Goal: Use online tool/utility: Utilize a website feature to perform a specific function

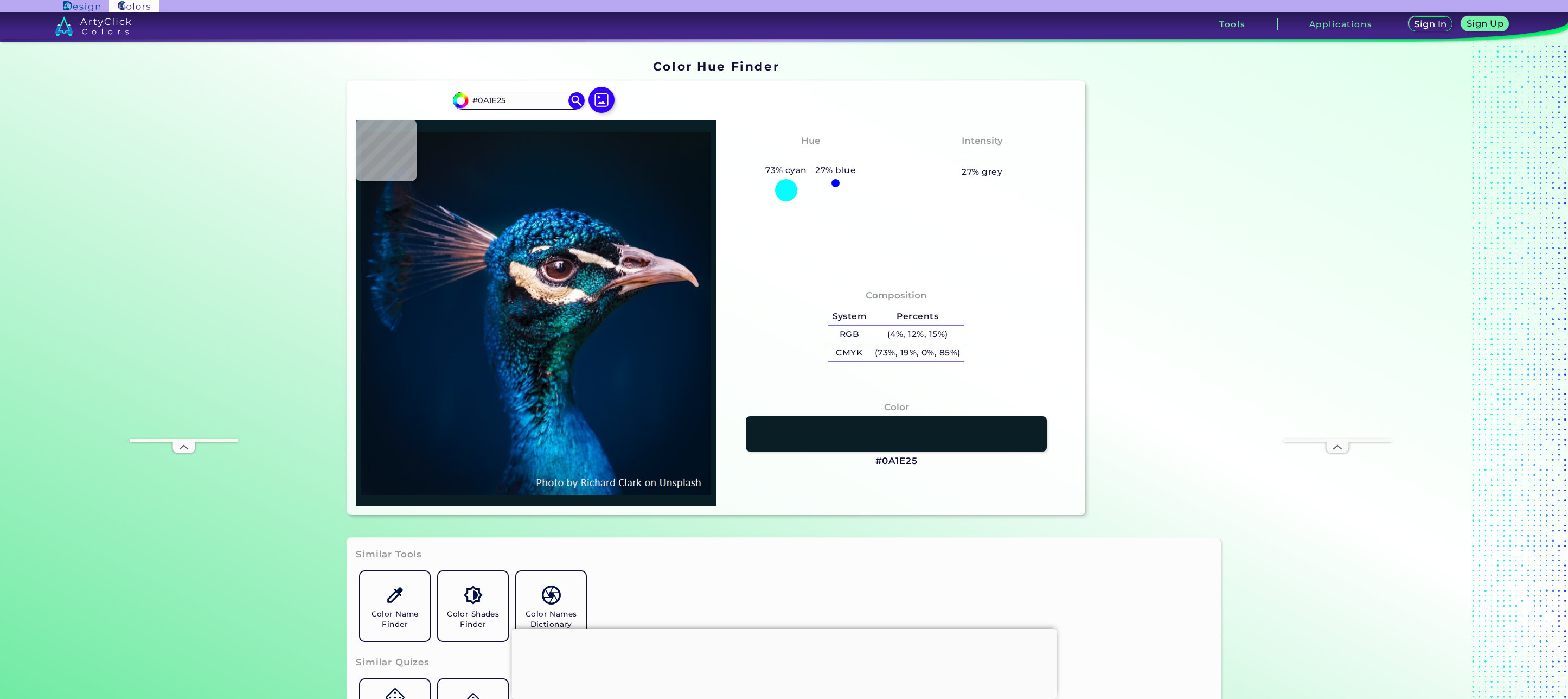
type input "#041518"
type input "#071a1b"
type input "#071A1B"
type input "#0f272a"
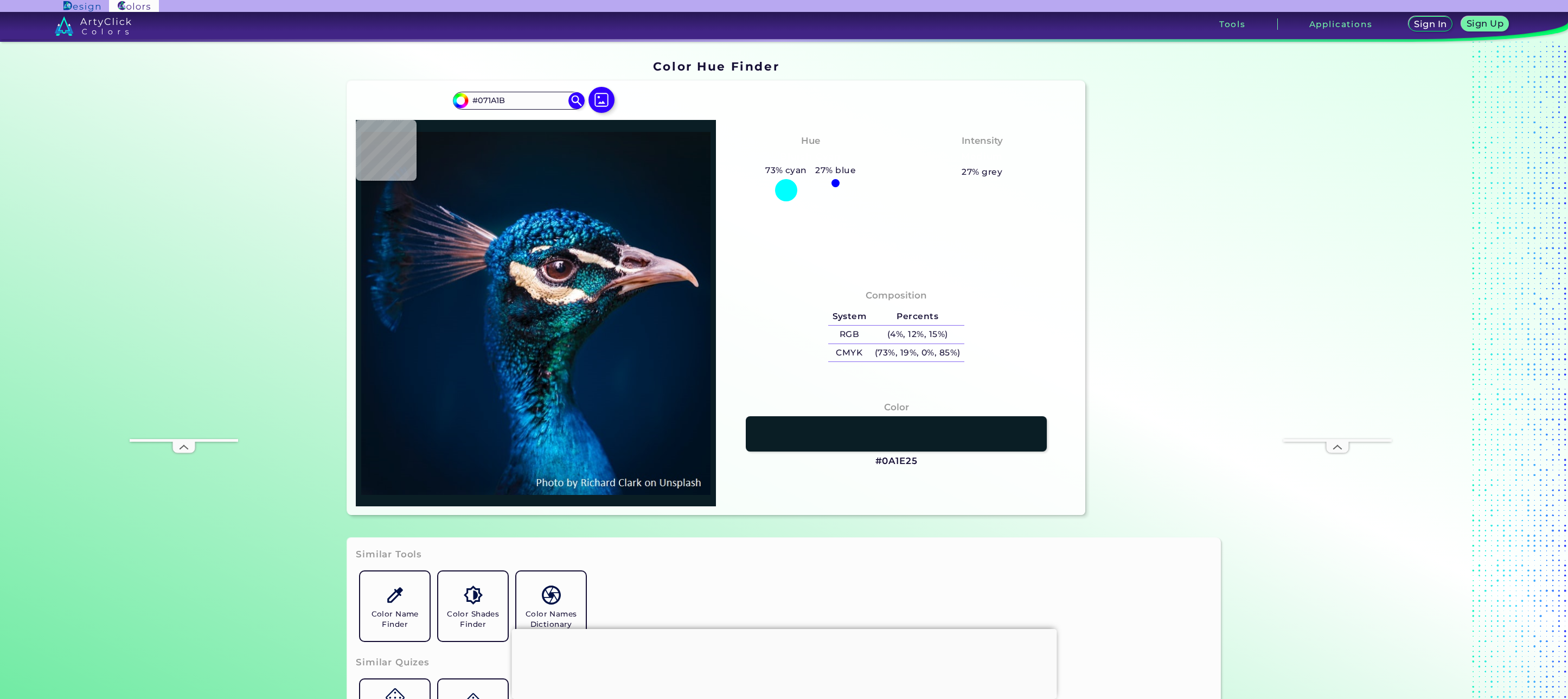
type input "#0F272A"
type input "#051012"
type input "#0b2b31"
type input "#0B2B31"
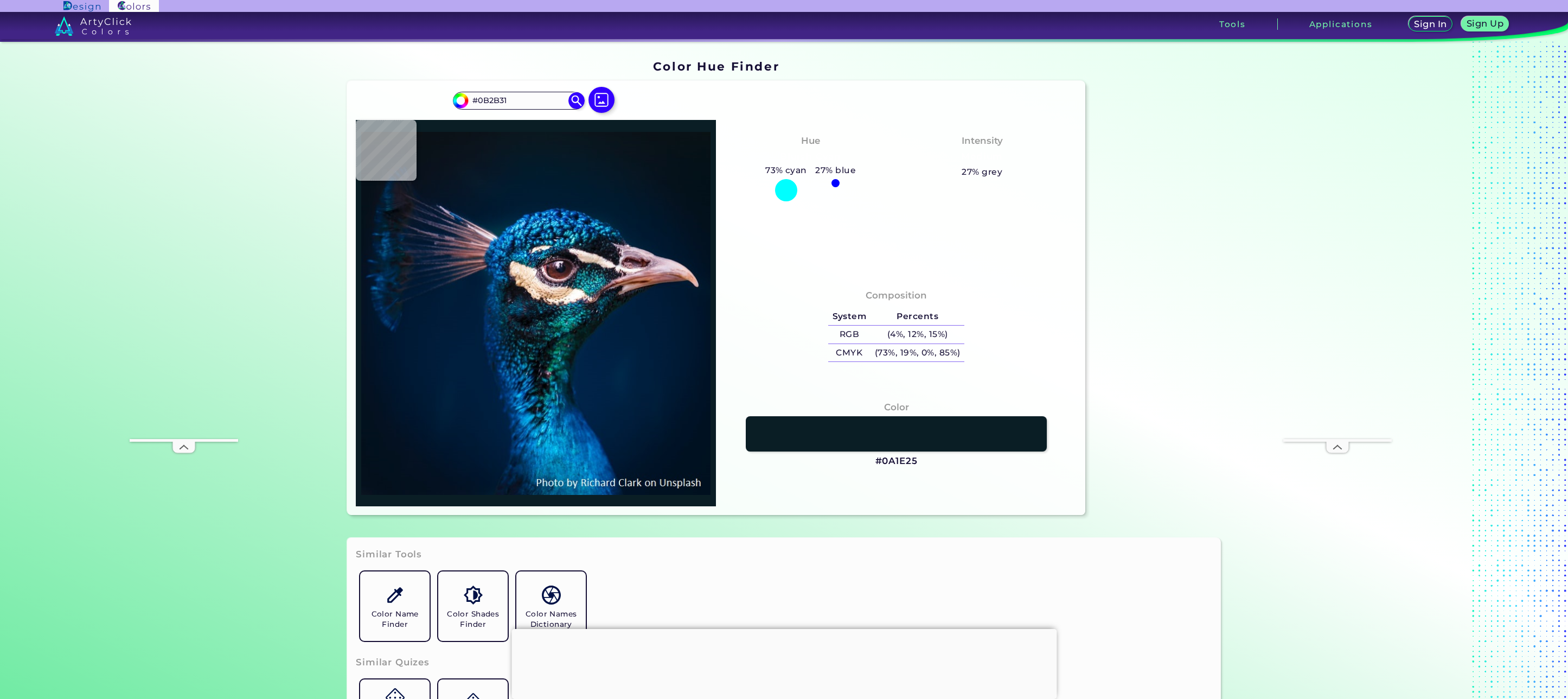
type input "#18555e"
type input "#18555E"
type input "#063141"
type input "#01283a"
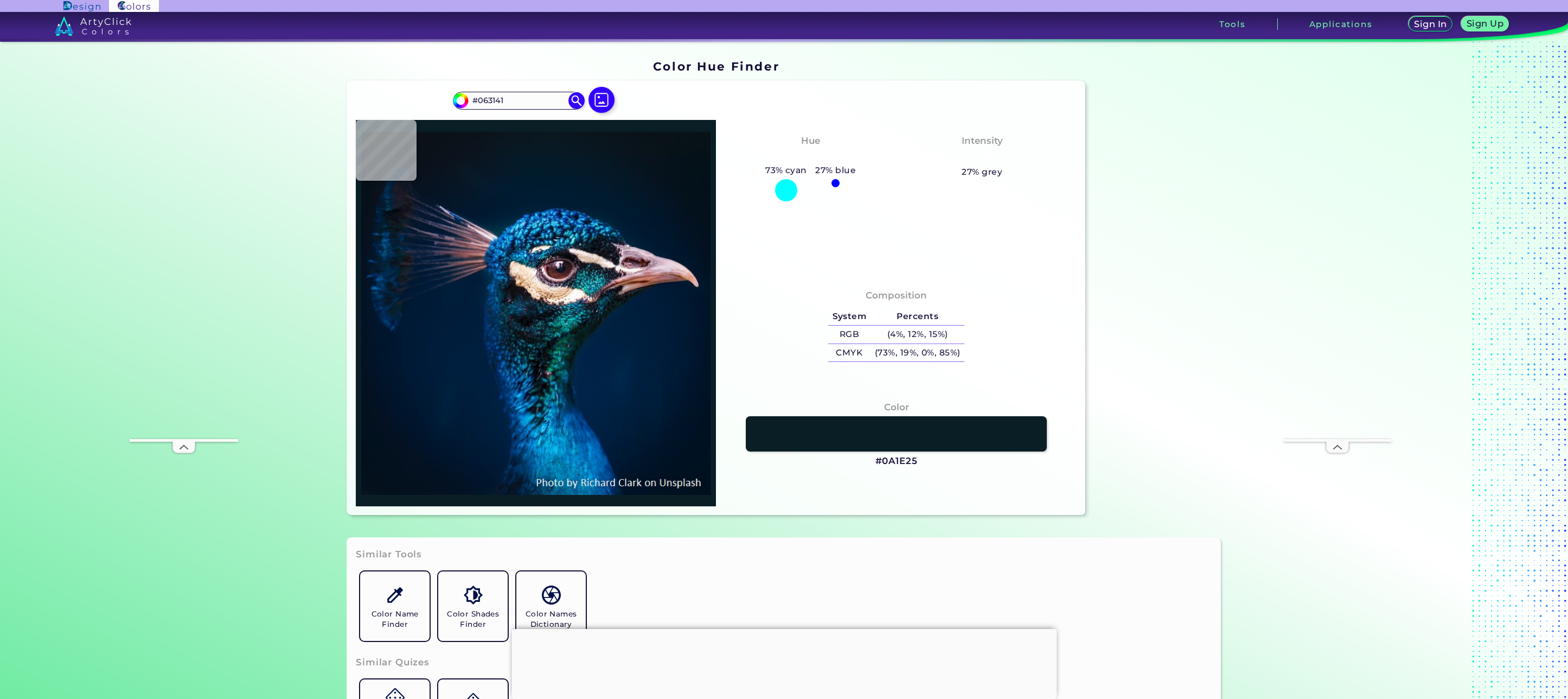
type input "#01283A"
type input "#0f445a"
type input "#0F445A"
type input "#1d5b72"
type input "#1D5B72"
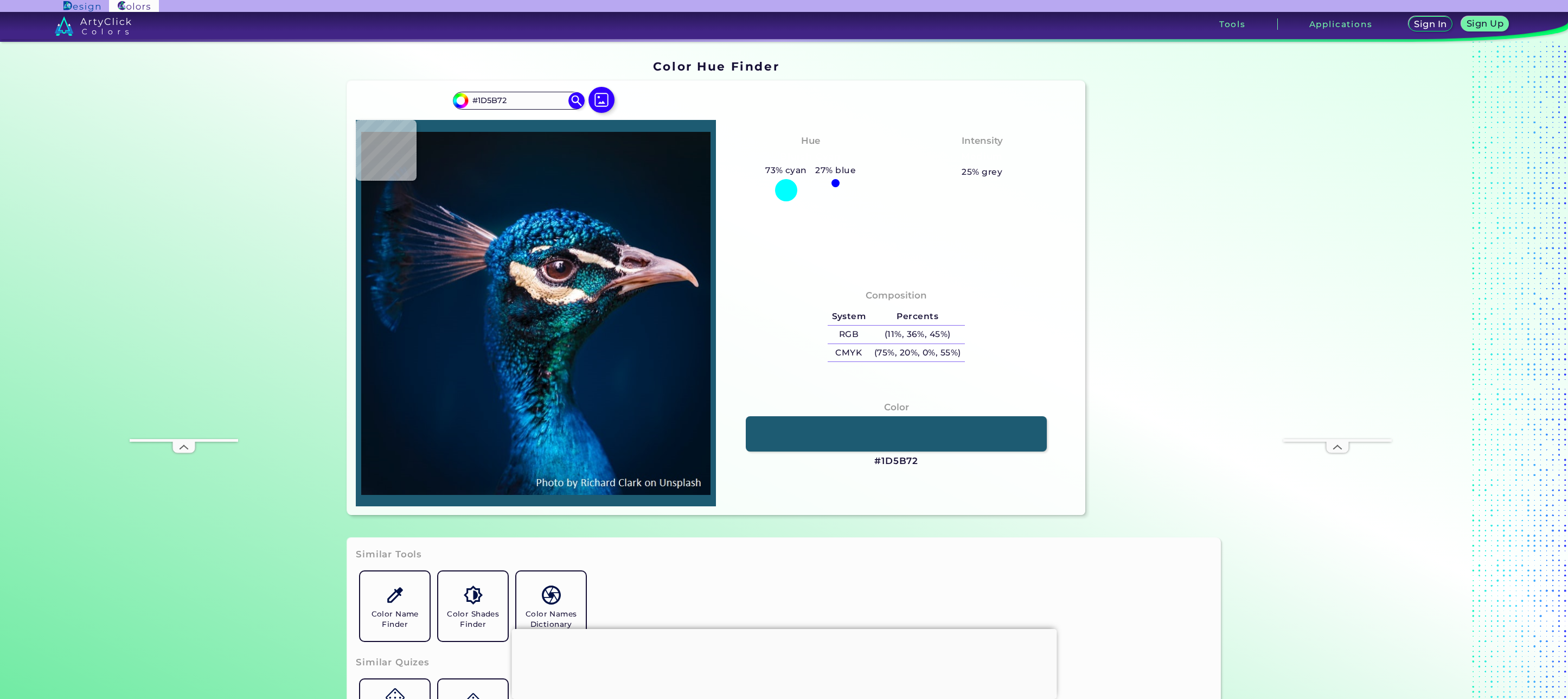
type input "#174f63"
type input "#174F63"
type input "#093848"
type input "#002c37"
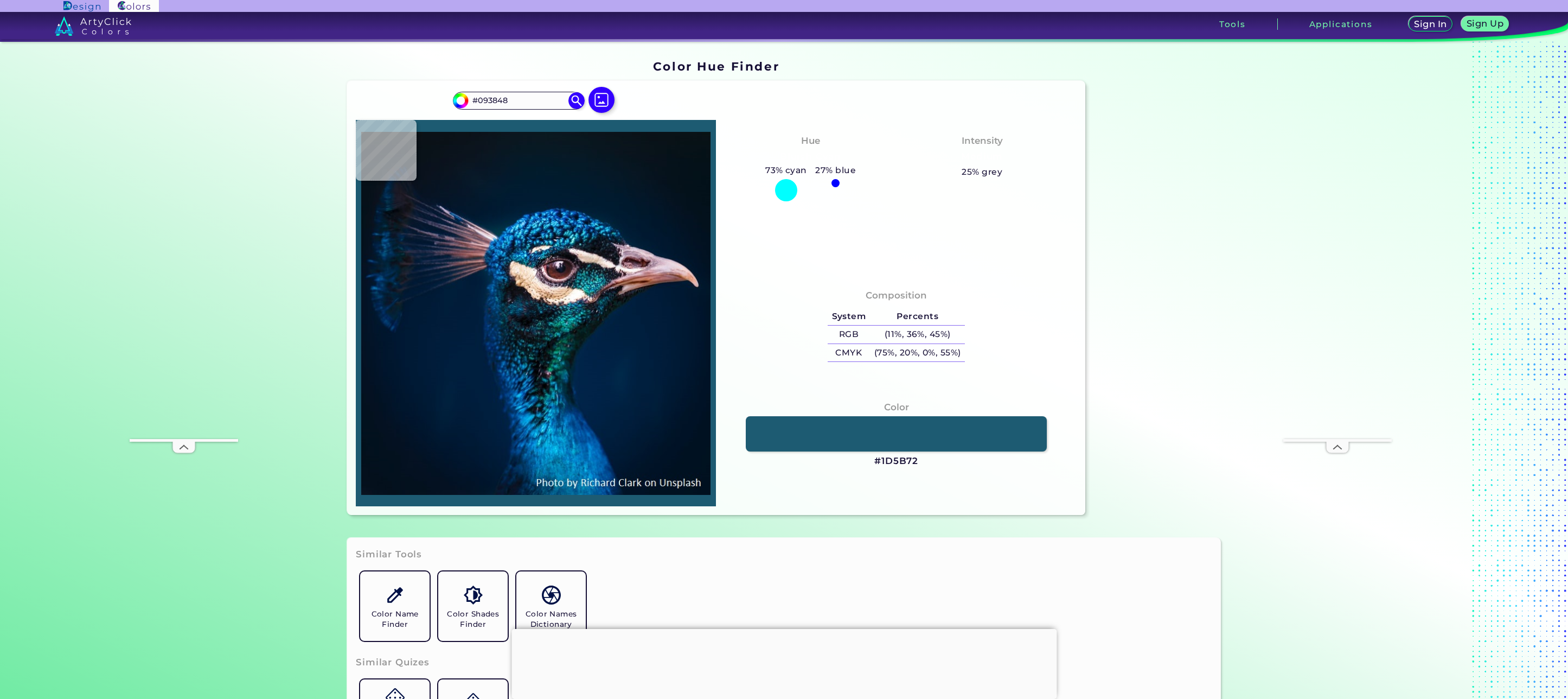
type input "#002C37"
type input "#002e35"
type input "#002E35"
type input "#07131b"
type input "#07131B"
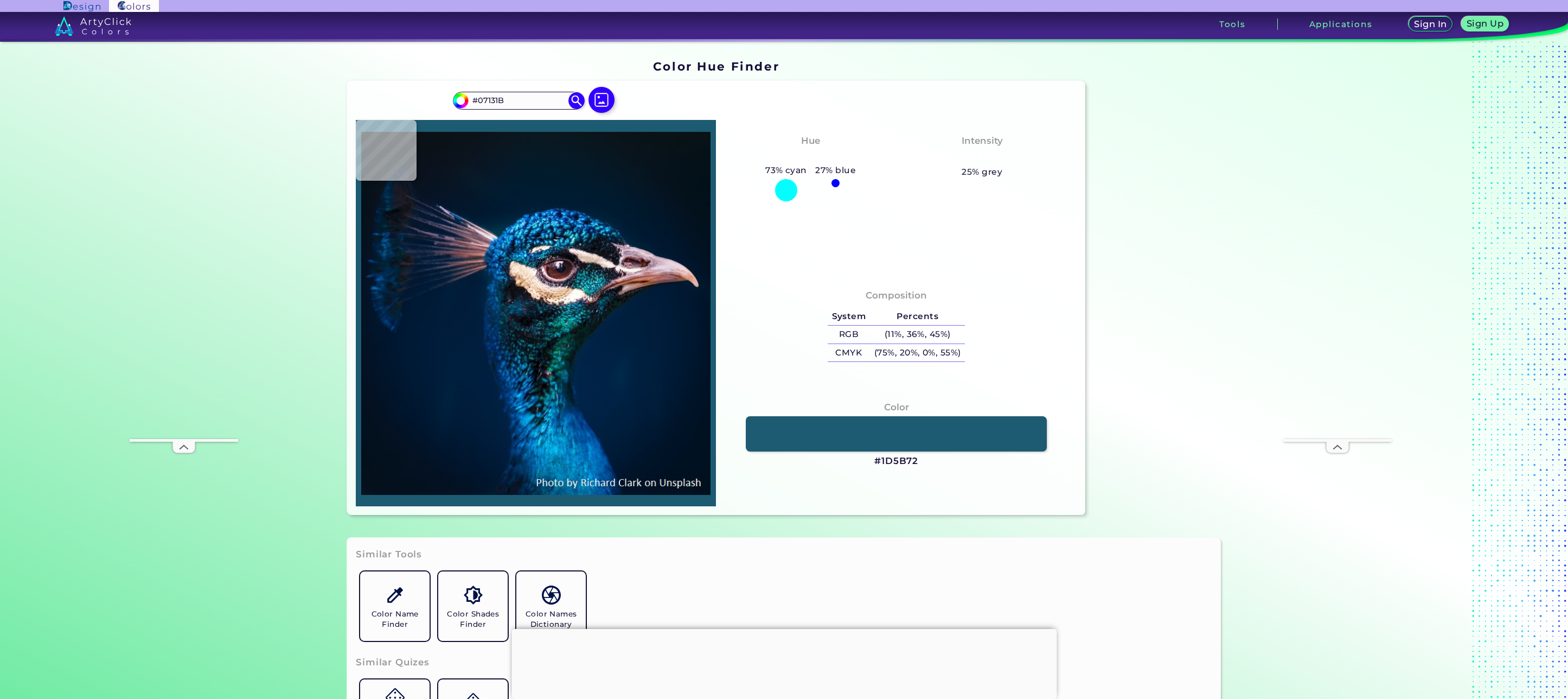
type input "#01080b"
type input "#01080B"
type input "#061520"
type input "#001c2e"
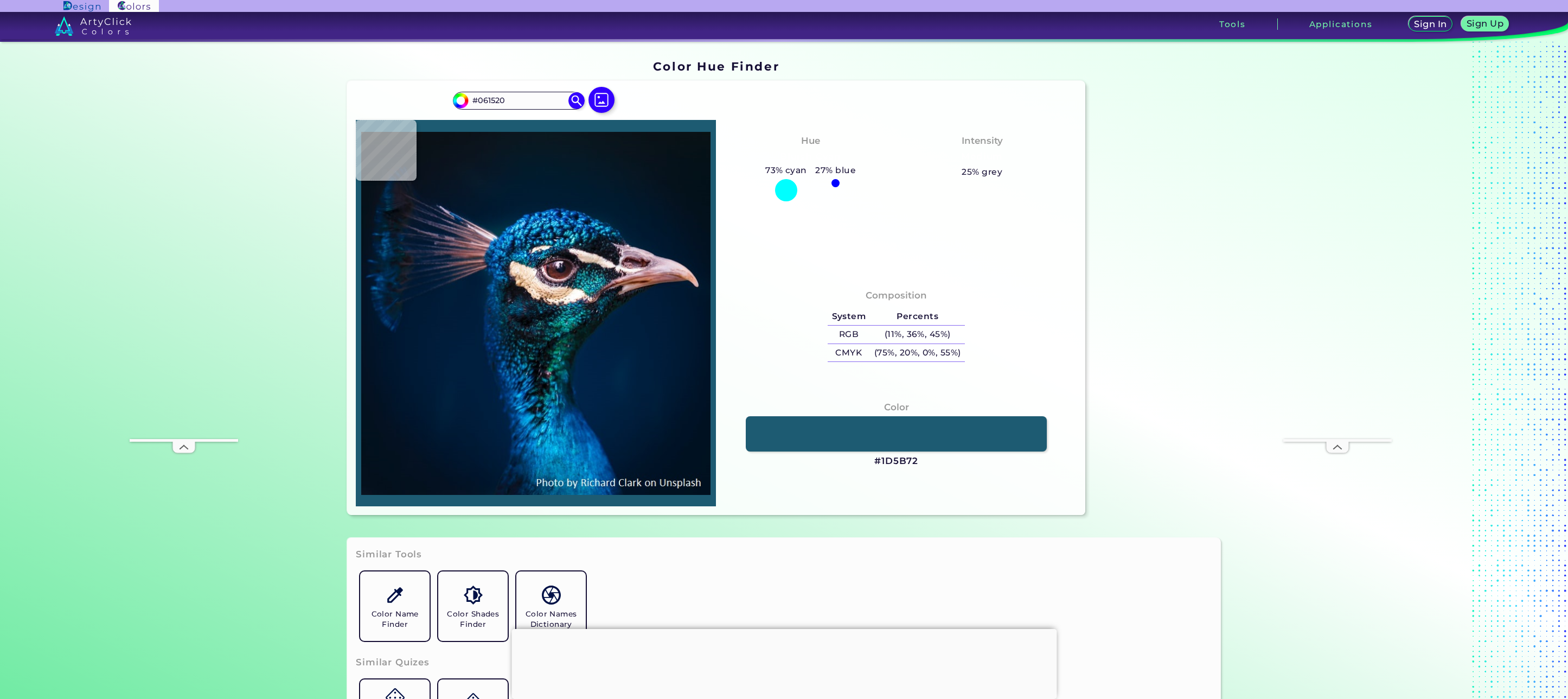
type input "#001C2E"
type input "#002437"
type input "#032f42"
type input "#032F42"
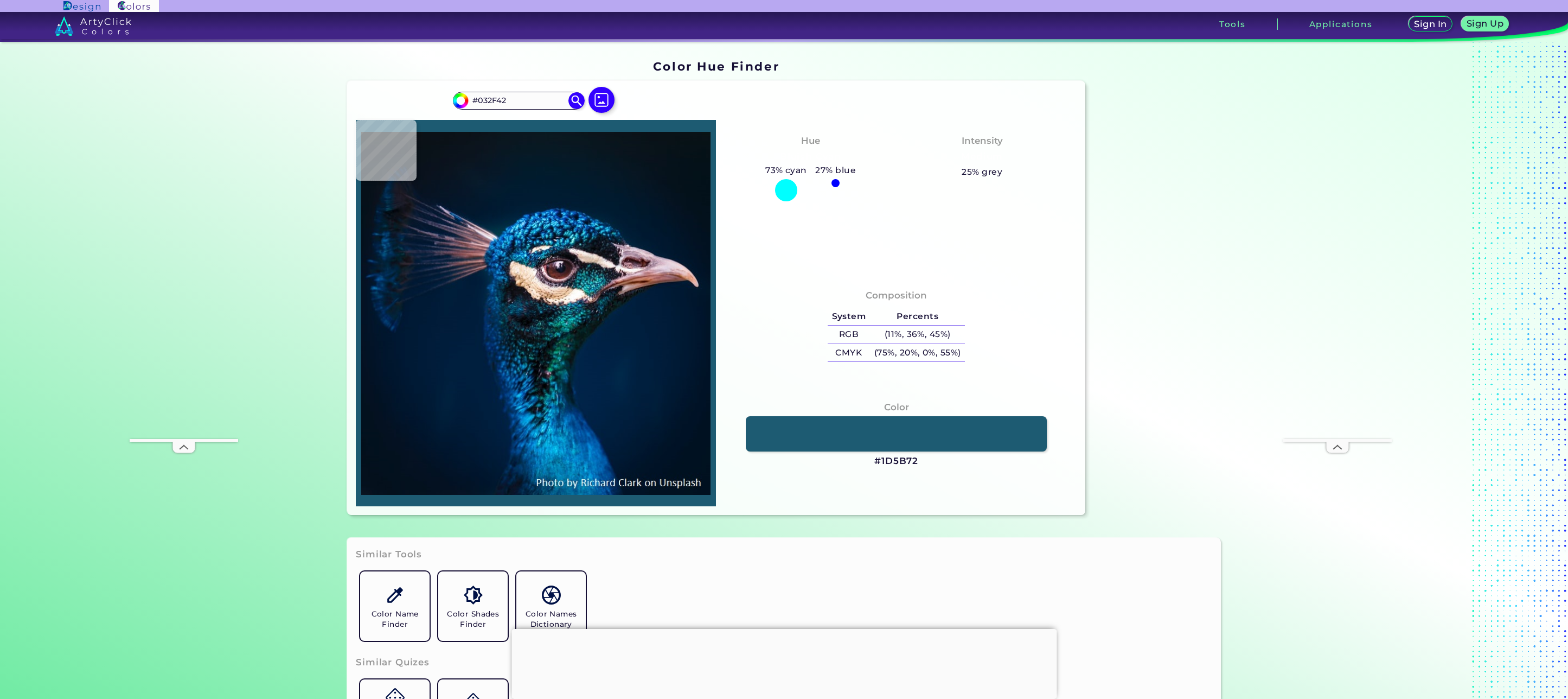
type input "#023b4a"
type input "#023B4A"
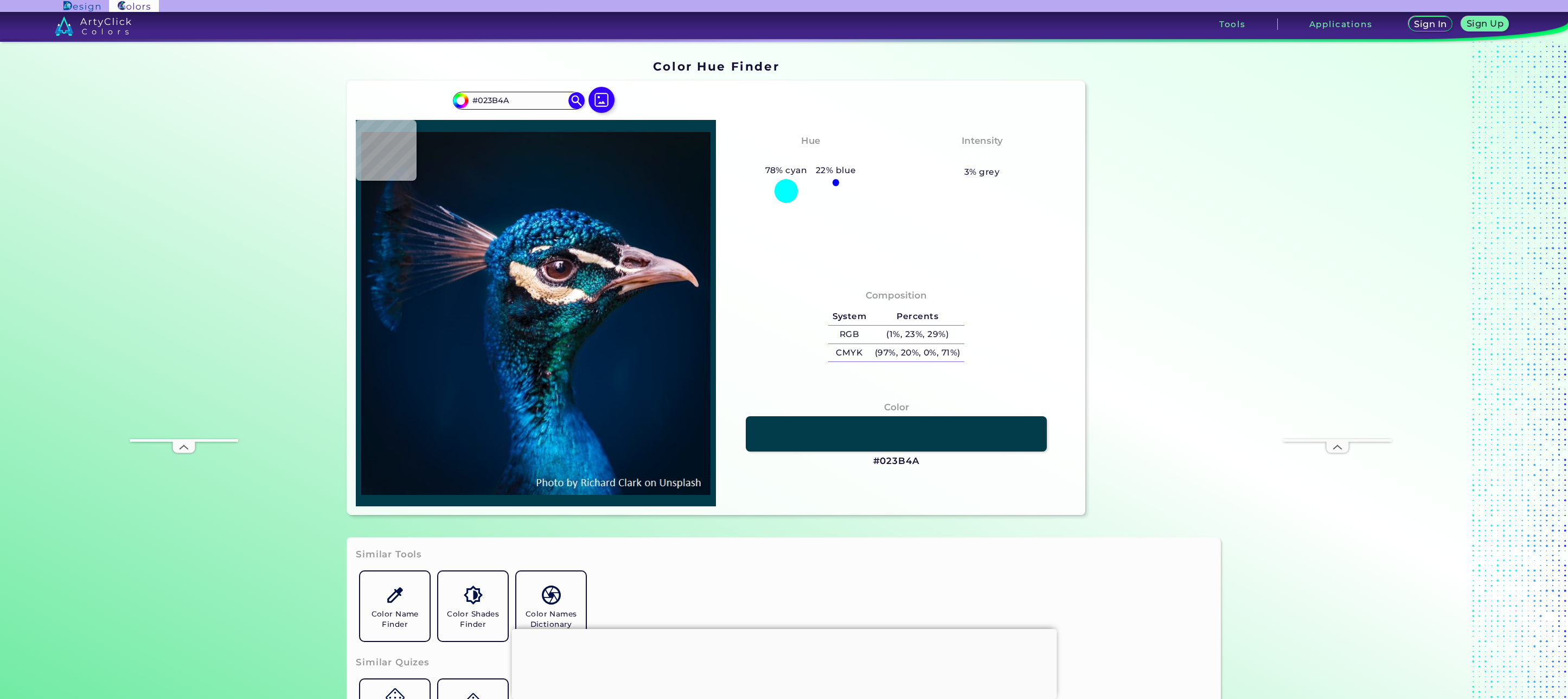
type input "#054956"
type input "#09596c"
type input "#09596C"
type input "#0a496b"
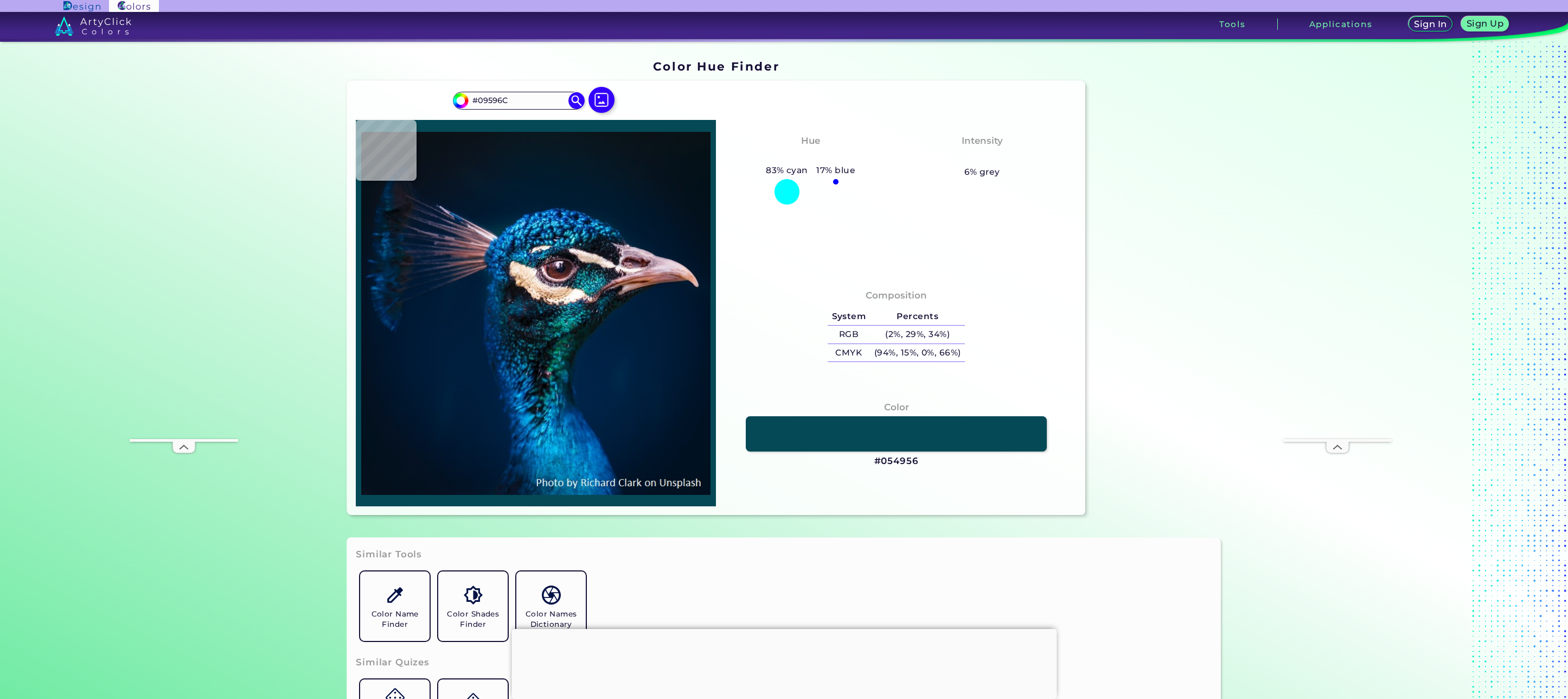
type input "#0A496B"
type input "#00060b"
type input "#00060B"
type input "#08131d"
type input "#08131D"
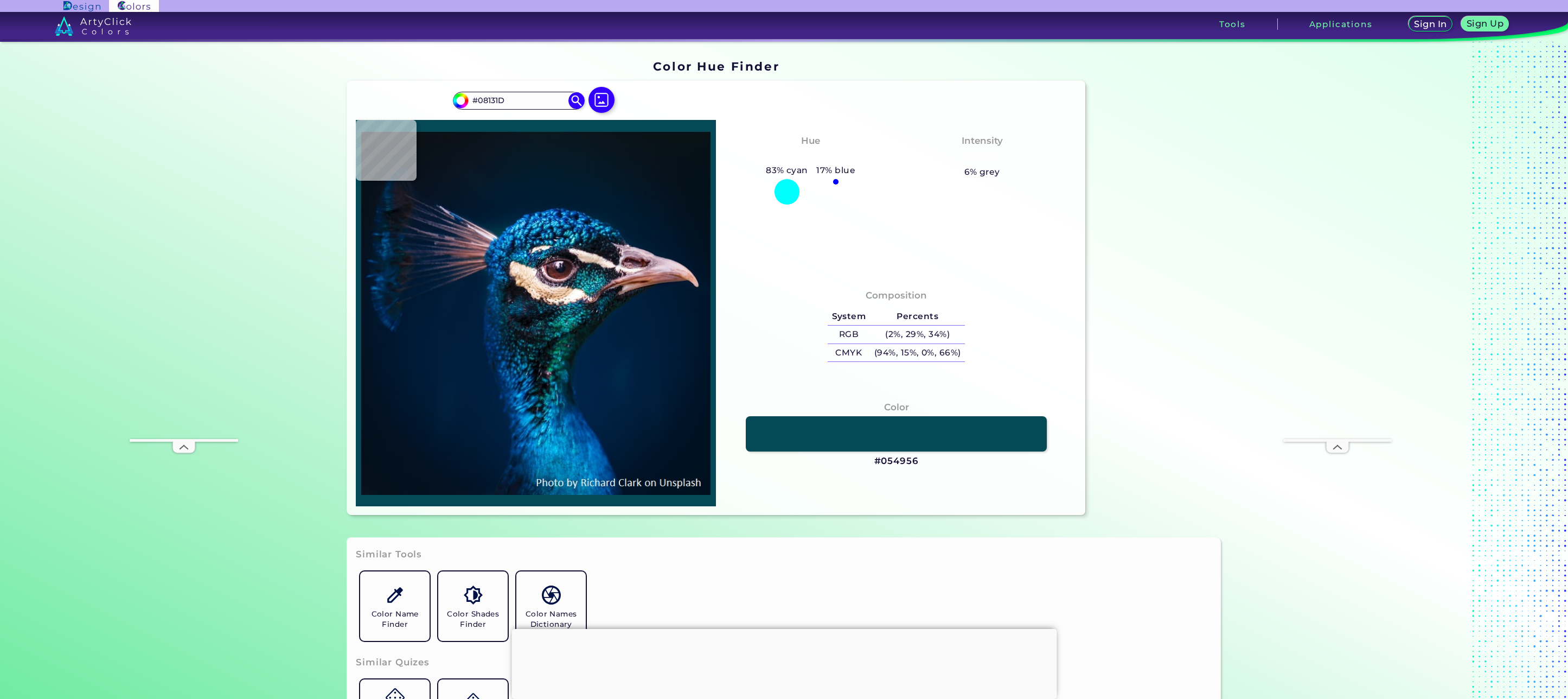
type input "#020a11"
type input "#020A11"
type input "#0a3c47"
type input "#0A3C47"
type input "#0c3d4a"
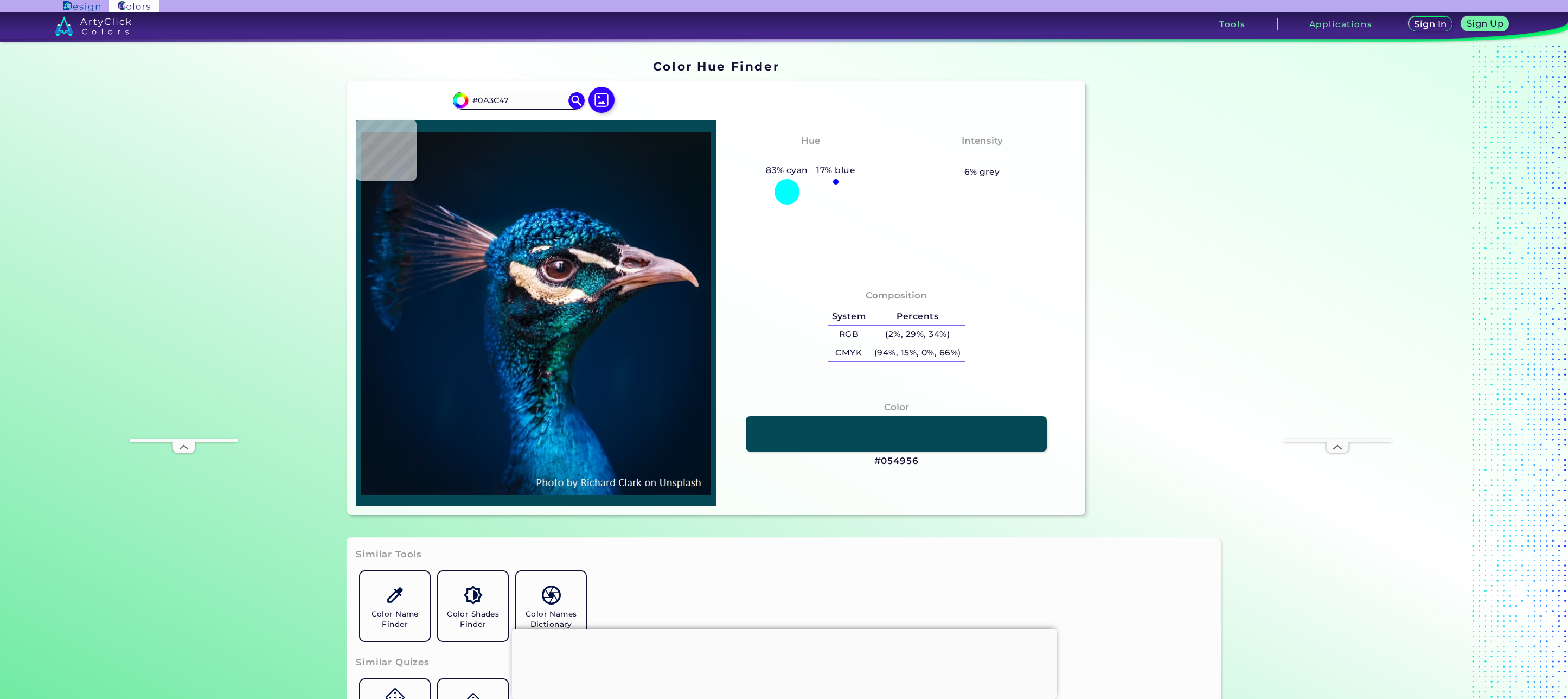
type input "#0C3D4A"
type input "#022e33"
type input "#022E33"
type input "#003a48"
type input "#003A48"
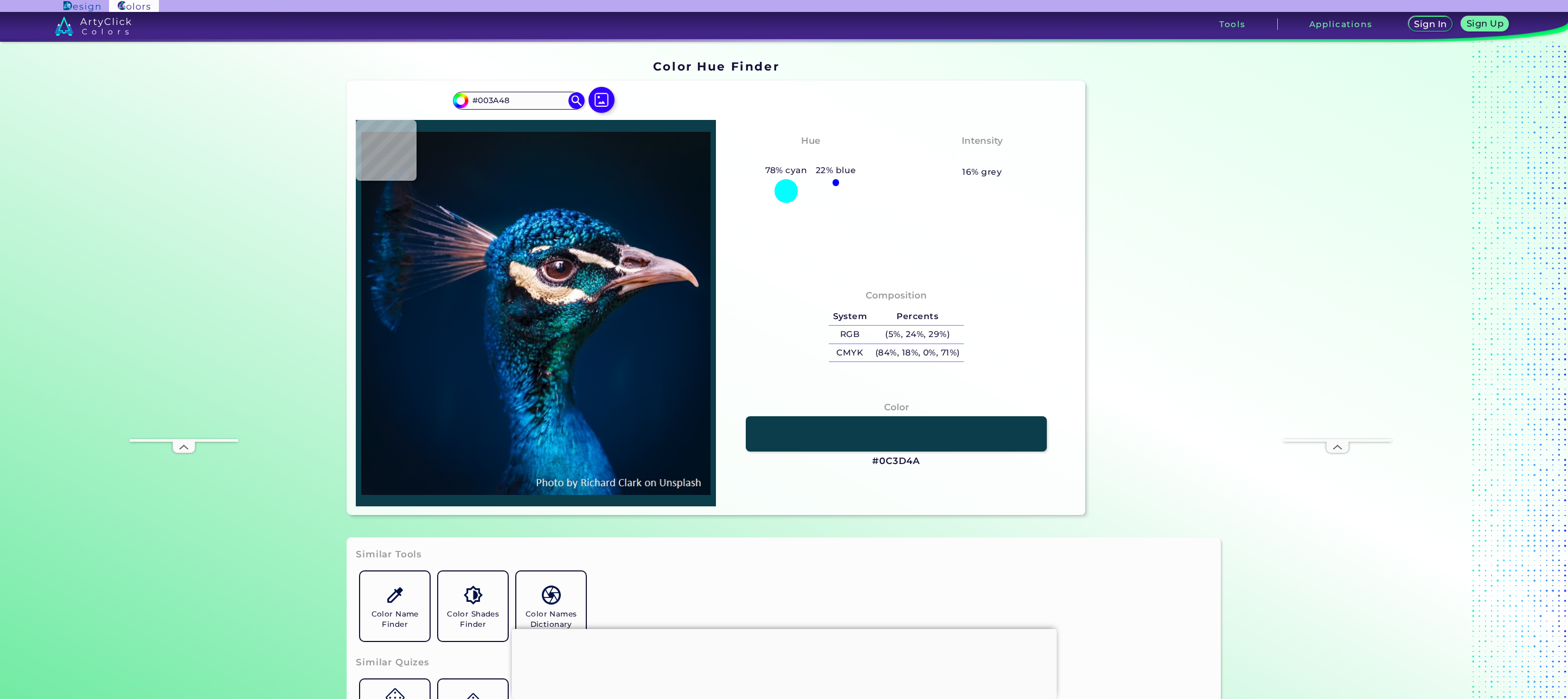
type input "#016d79"
type input "#016D79"
type input "#1388a5"
type input "#1388A5"
type input "#0c86a3"
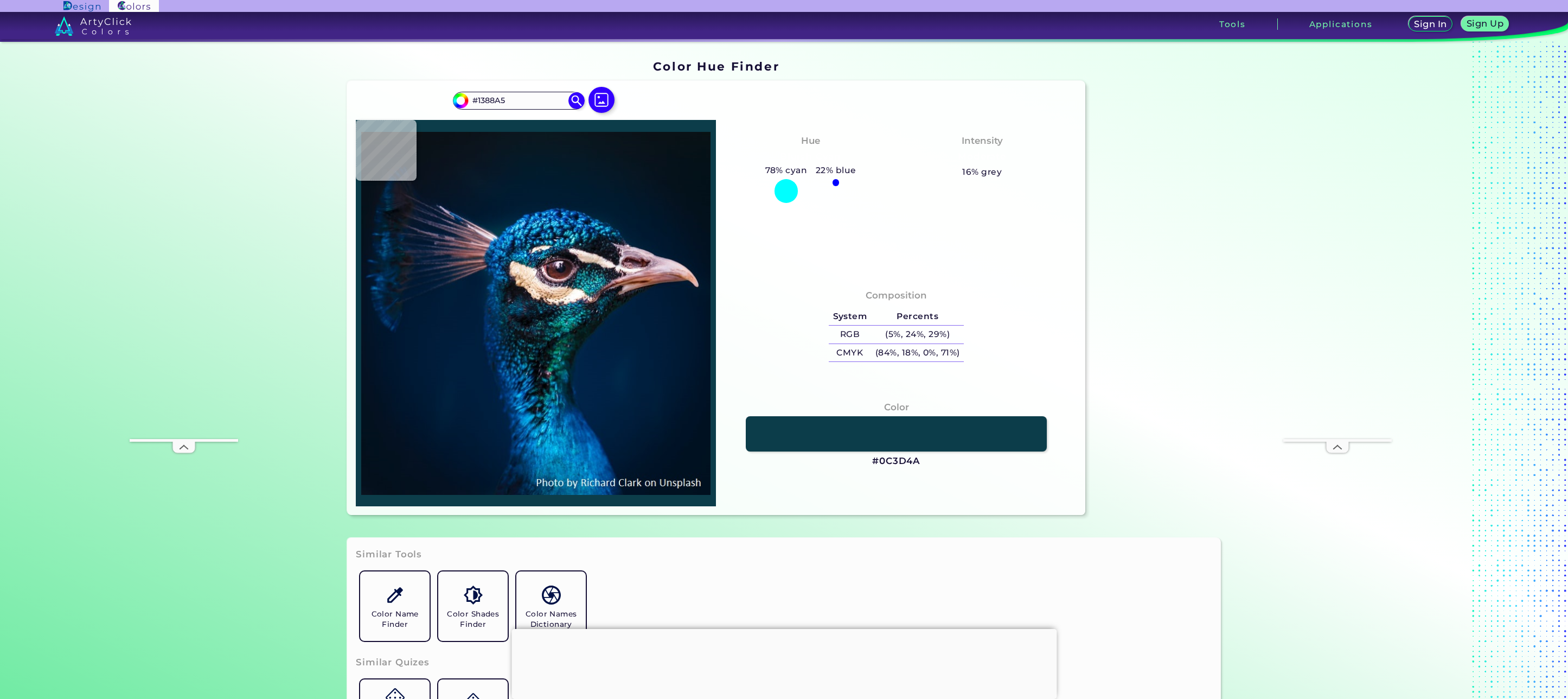
type input "#0C86A3"
type input "#095d85"
type input "#095D85"
type input "#063d66"
type input "#063D66"
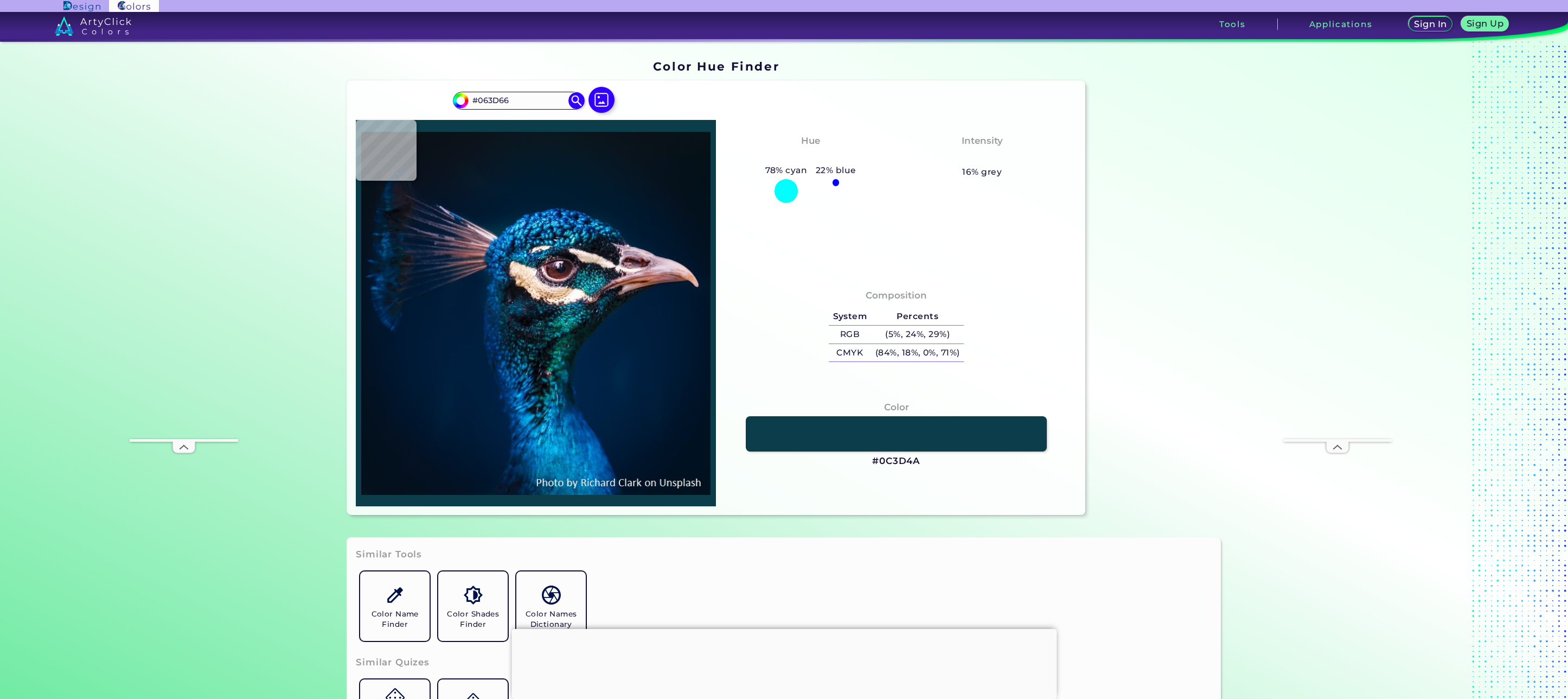
type input "#013b5c"
type input "#013B5C"
type input "#024067"
type input "#0b537c"
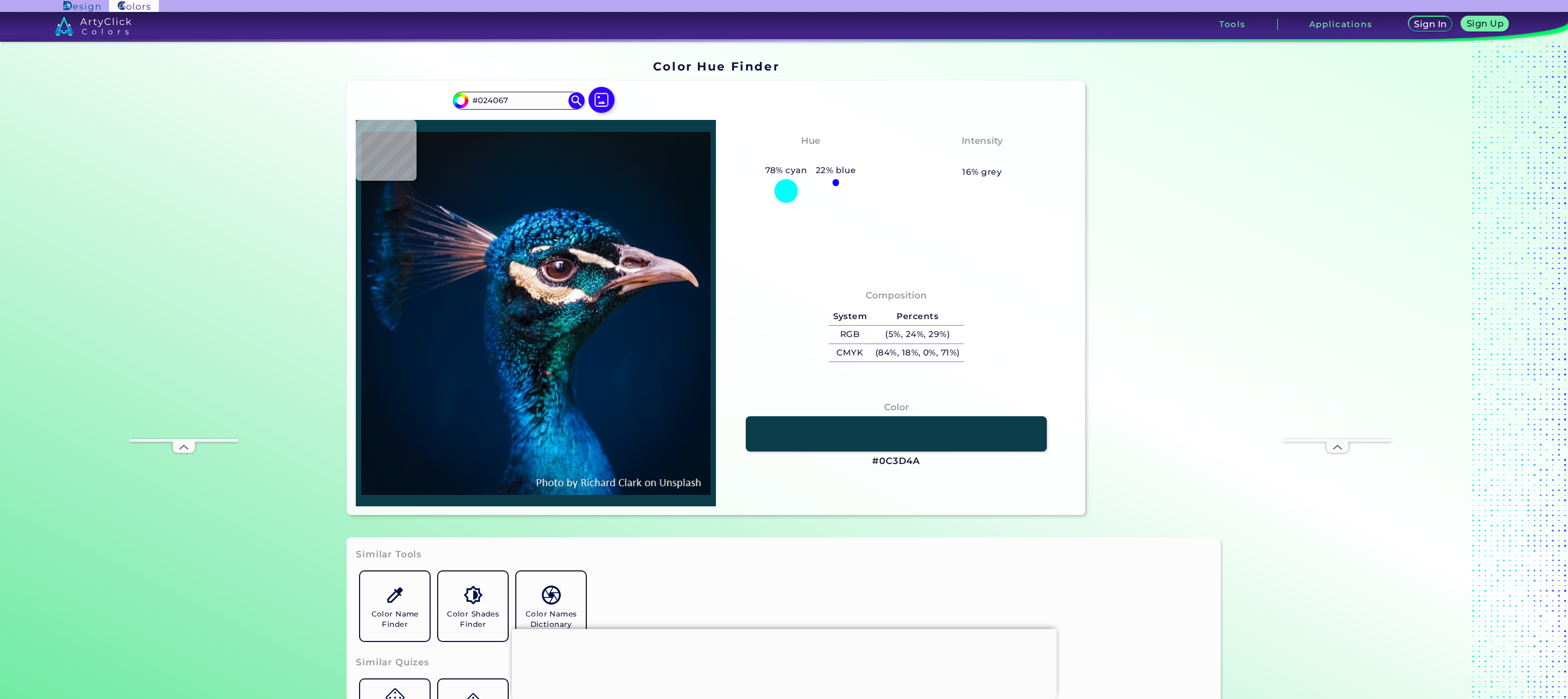
type input "#0B537C"
type input "#003564"
type input "#0b7bb3"
type input "#0B7BB3"
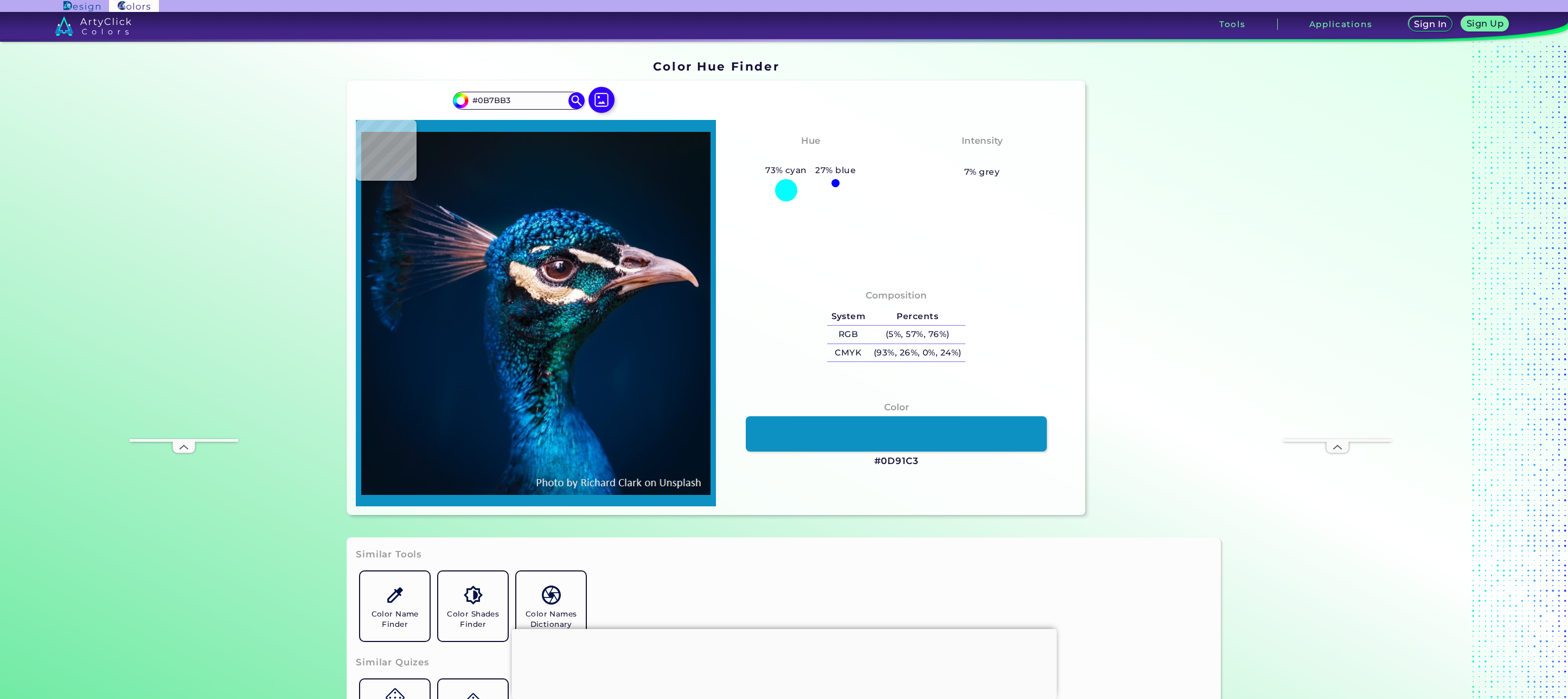
type input "#0d91c3"
type input "#0D91C3"
type input "#118fc4"
type input "#118FC4"
type input "#025082"
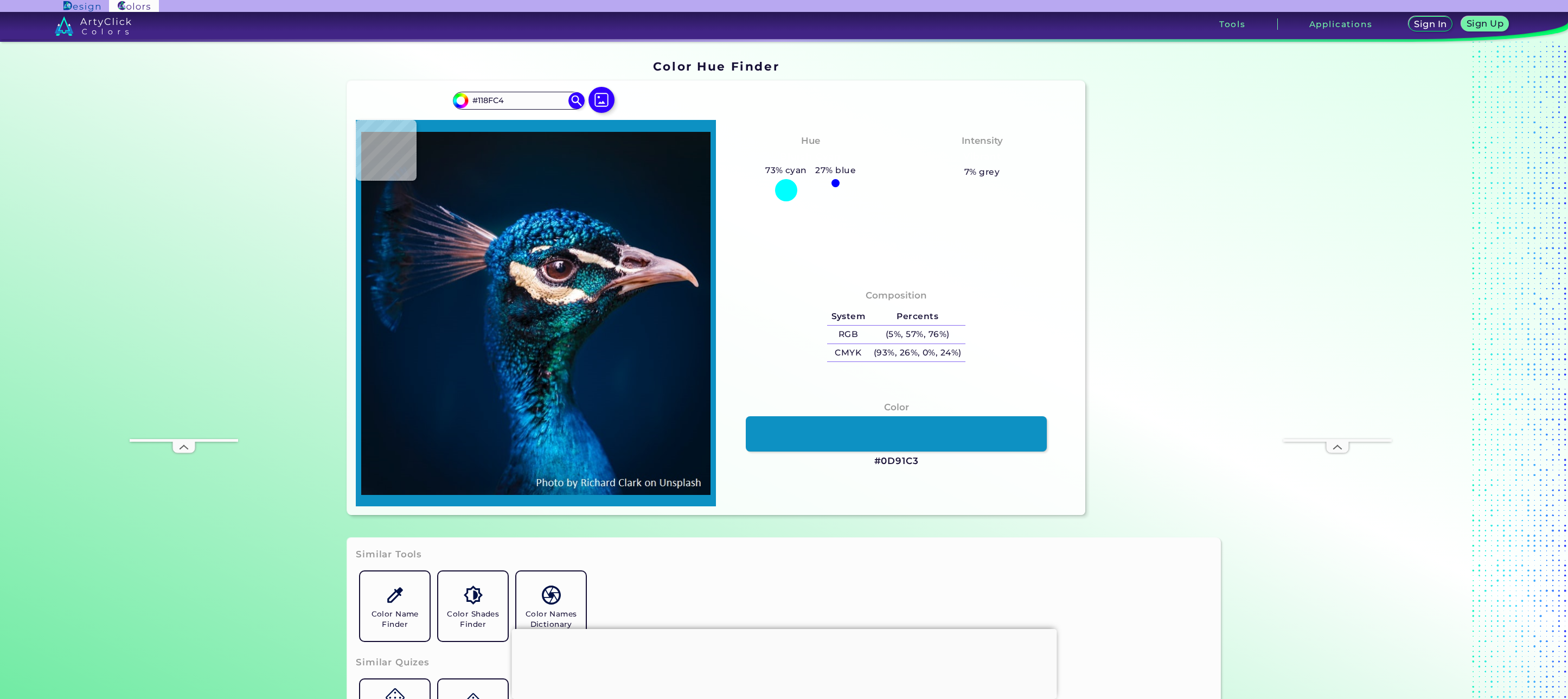
type input "#025082"
type input "#004d8a"
type input "#004D8A"
type input "#013b84"
type input "#013B84"
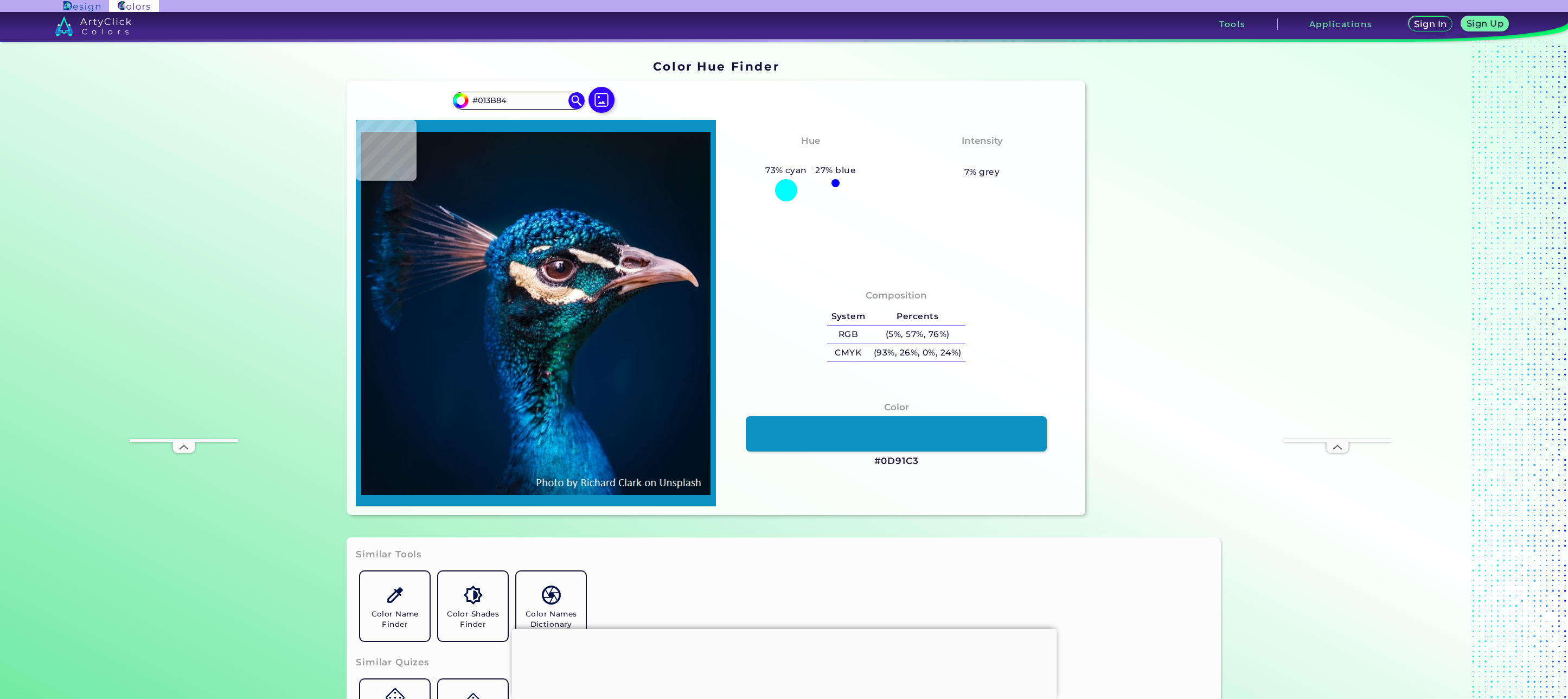
type input "#003371"
type input "#002144"
type input "#002142"
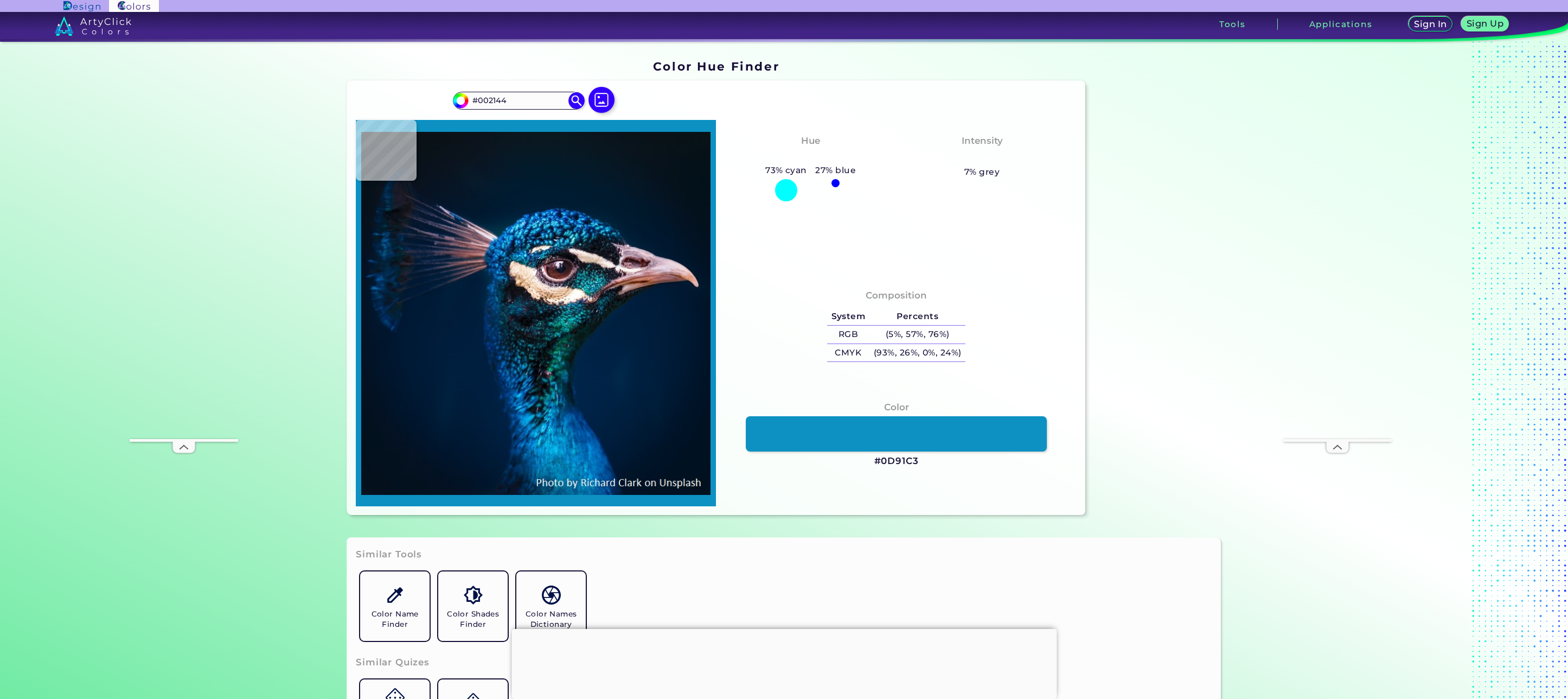
type input "#002142"
type input "#001f3e"
type input "#001F3E"
type input "#001d3b"
type input "#001D3B"
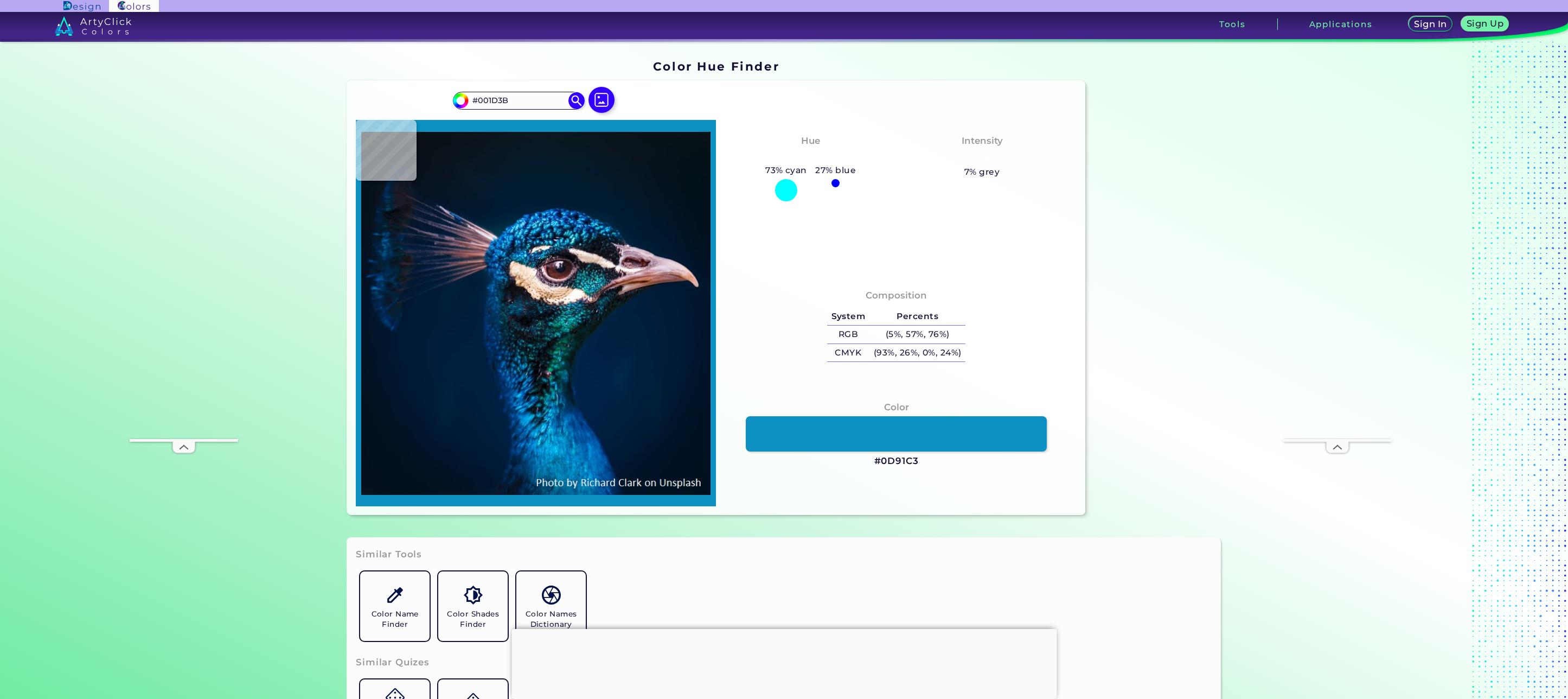
type input "#011d3b"
type input "#011D3B"
type input "#011c3a"
type input "#011C3A"
type input "#011c39"
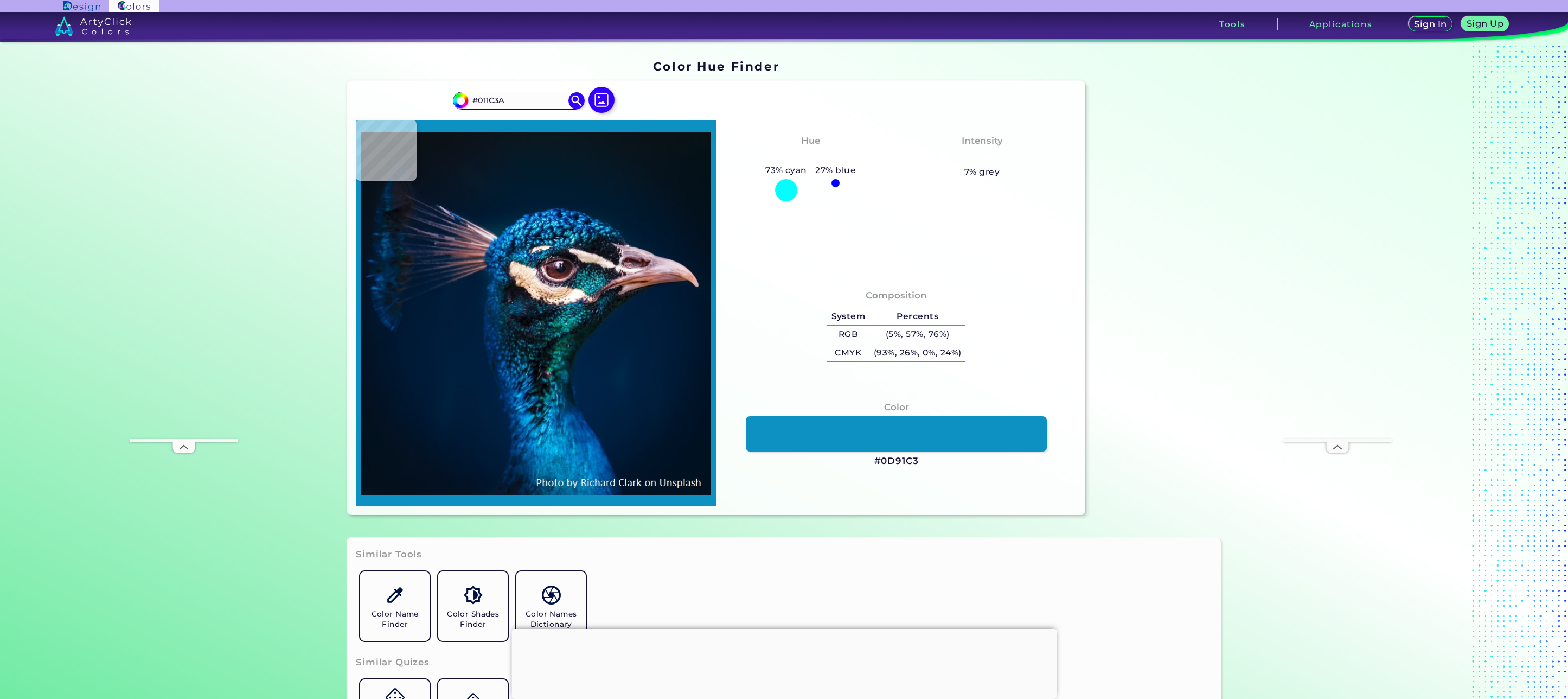
type input "#011C39"
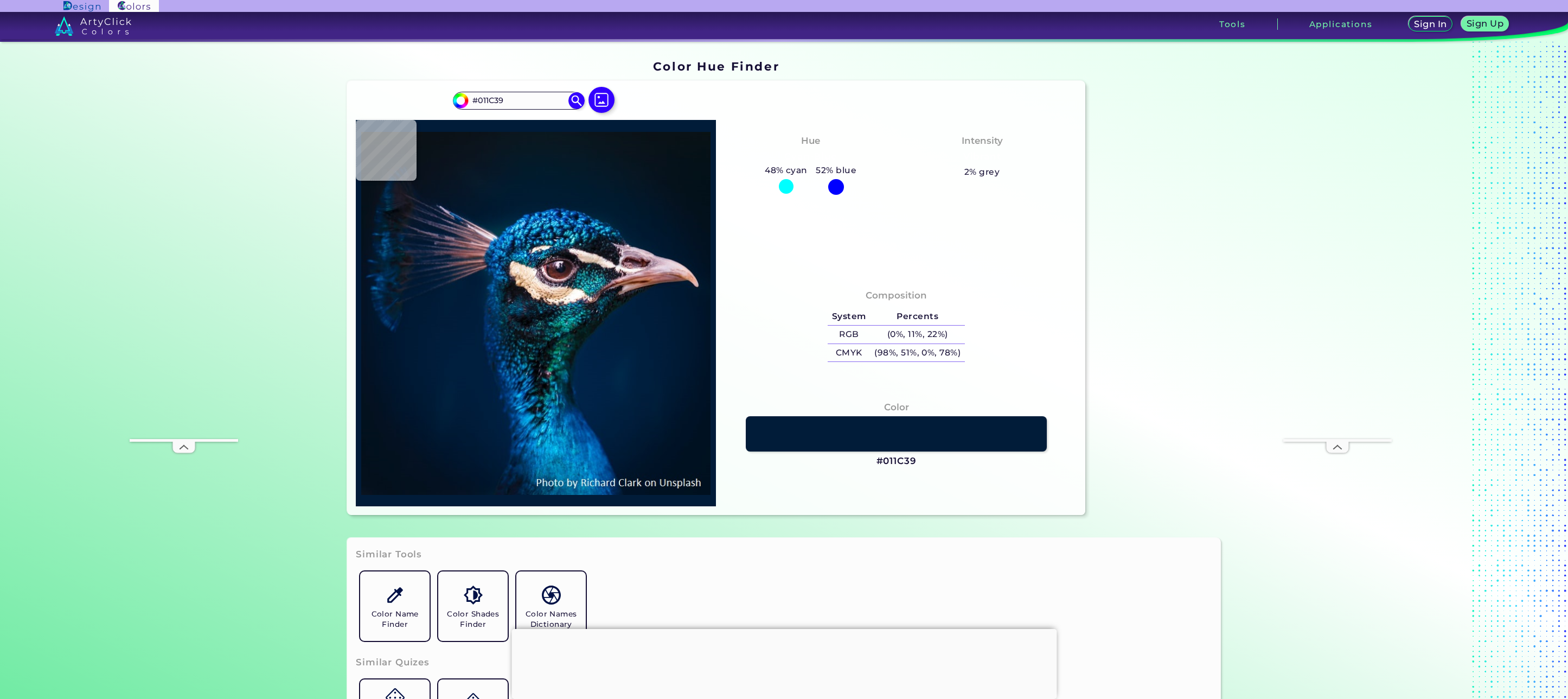
type input "#001b38"
type input "#001B38"
type input "#011c3a"
type input "#011C3A"
type input "#001d3b"
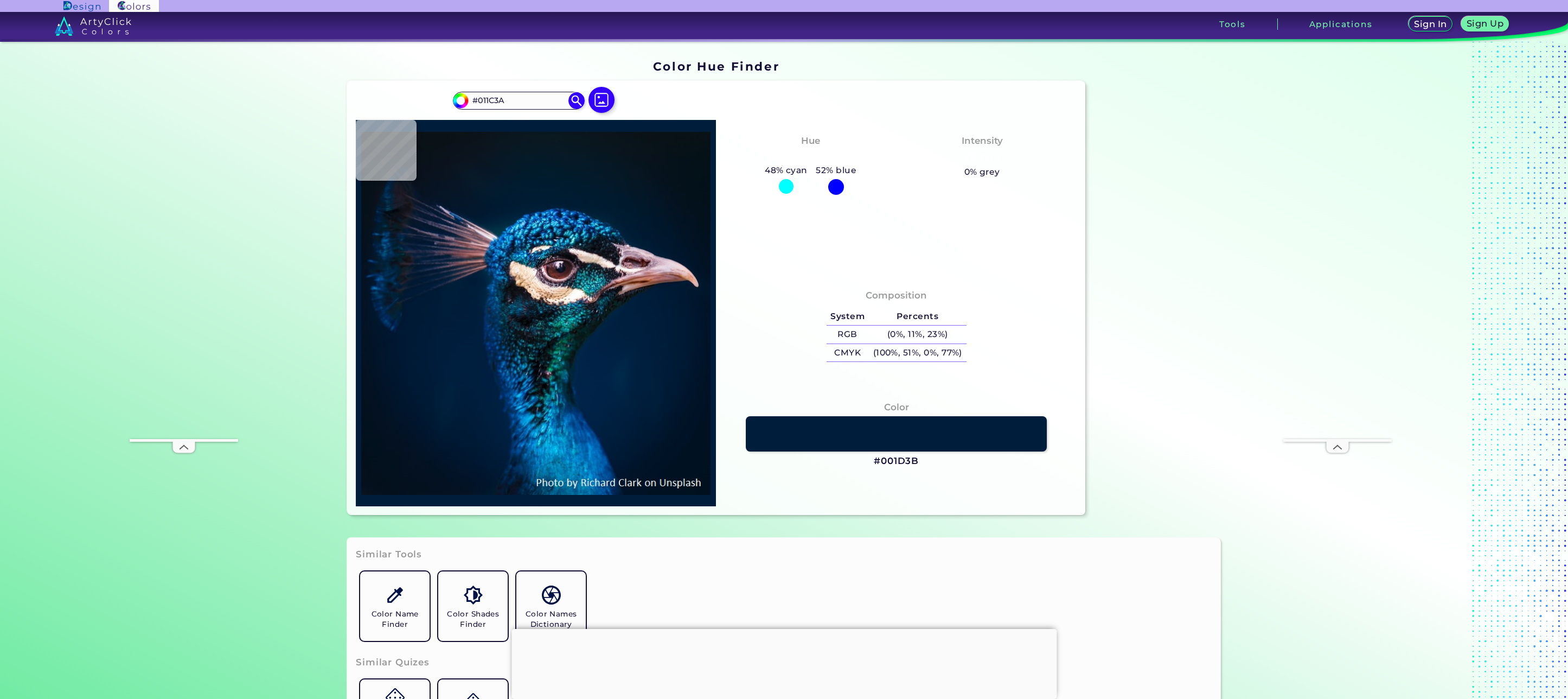
type input "#001D3B"
type input "#001f3e"
type input "#001F3E"
type input "#00203f"
type input "#00203F"
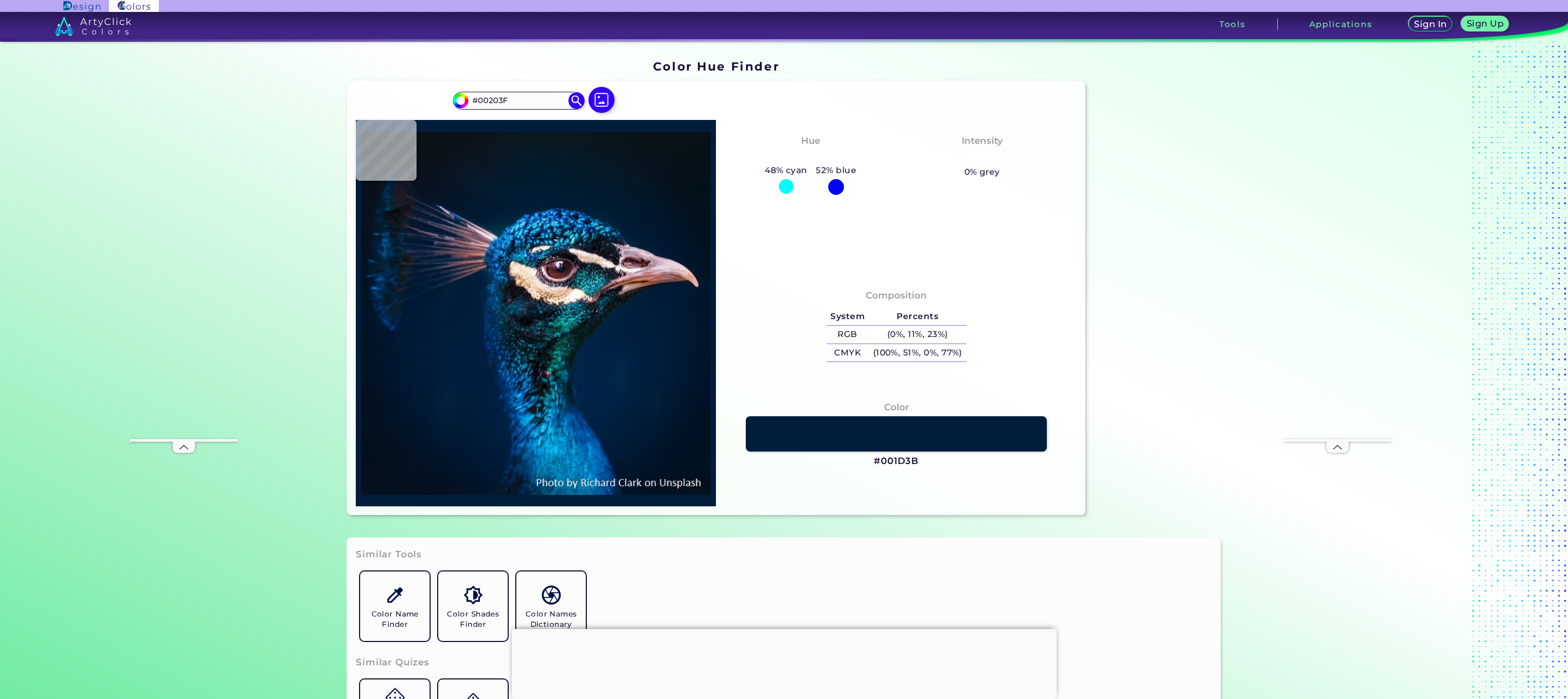
type input "#002147"
type input "#022f6d"
type input "#022F6D"
type input "#004887"
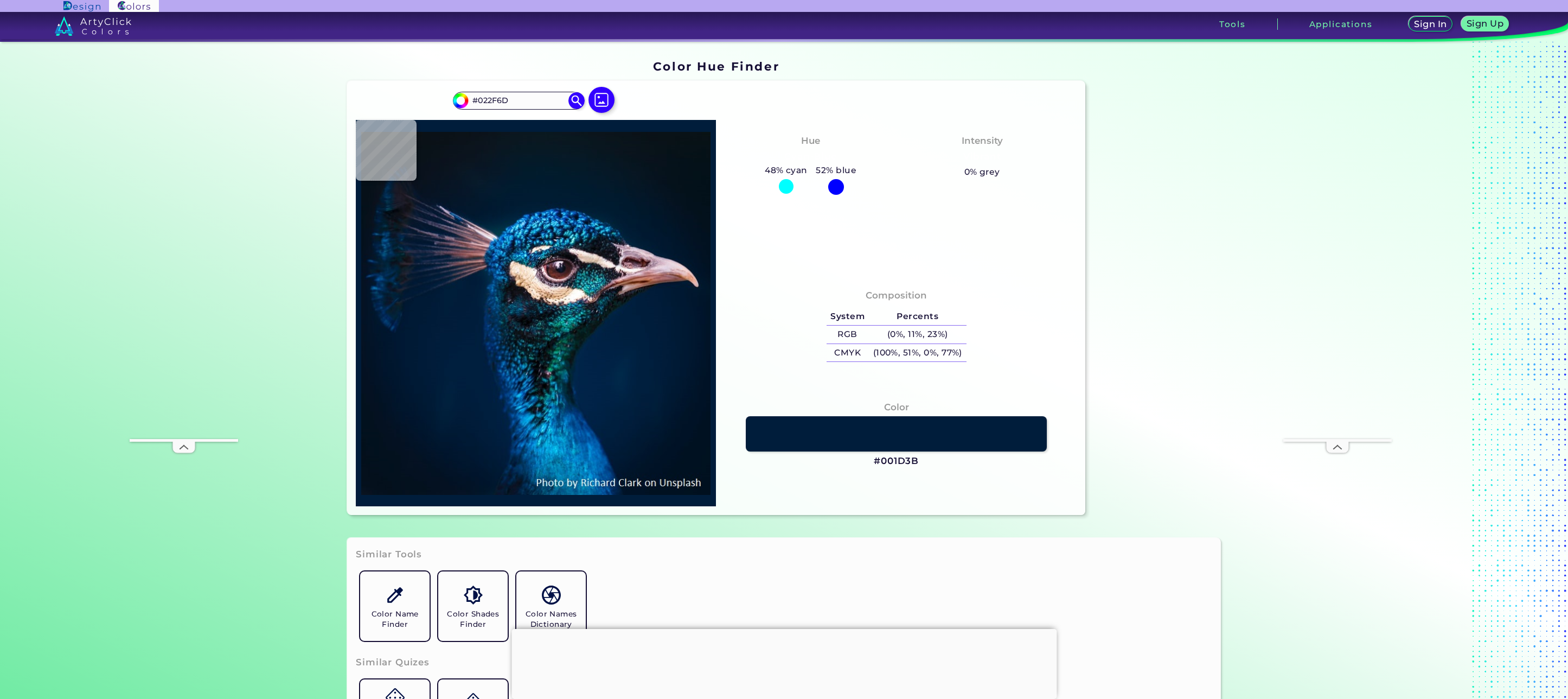
type input "#004887"
type input "#098fd8"
type input "#098FD8"
type input "#00467e"
type input "#00467E"
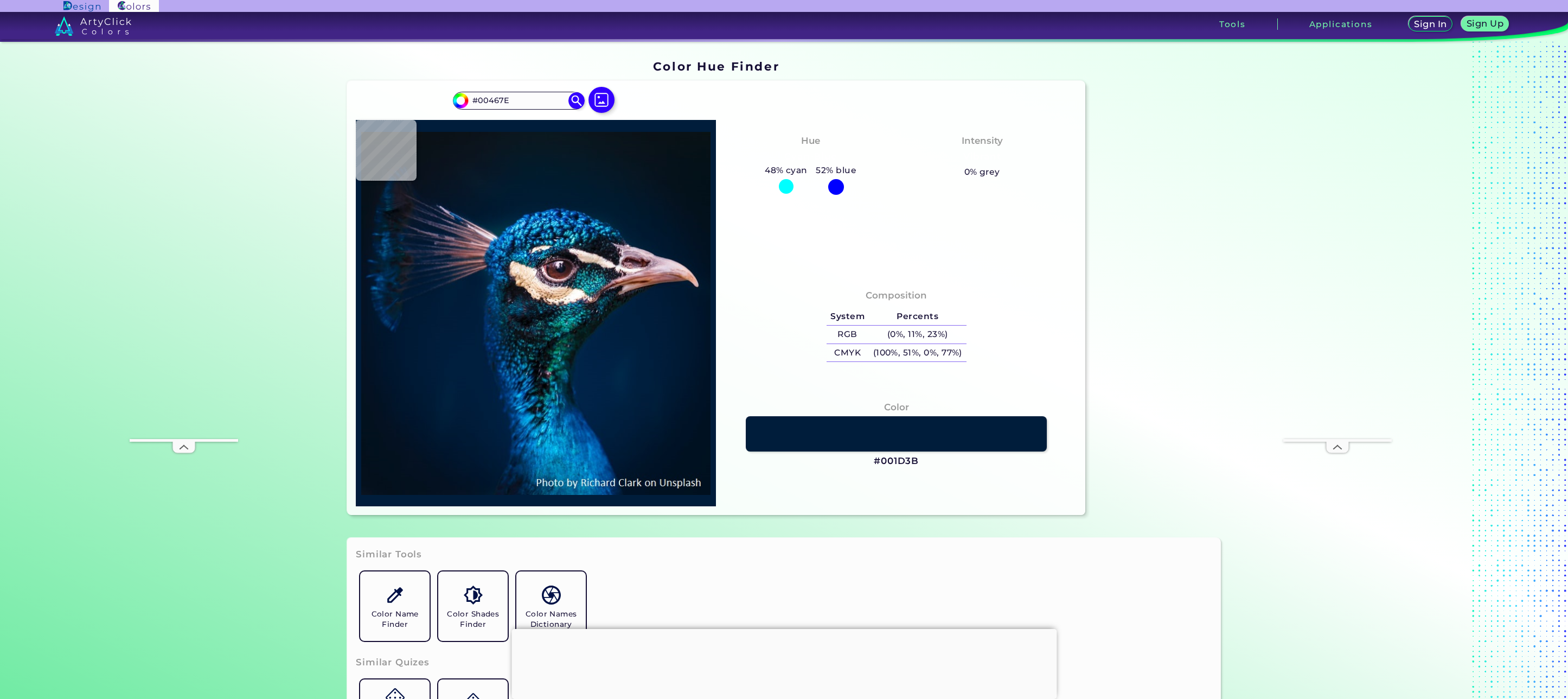
type input "#0373ad"
type input "#[DATE]"
type input "#0491c7"
type input "#0491C7"
type input "#[DATE]"
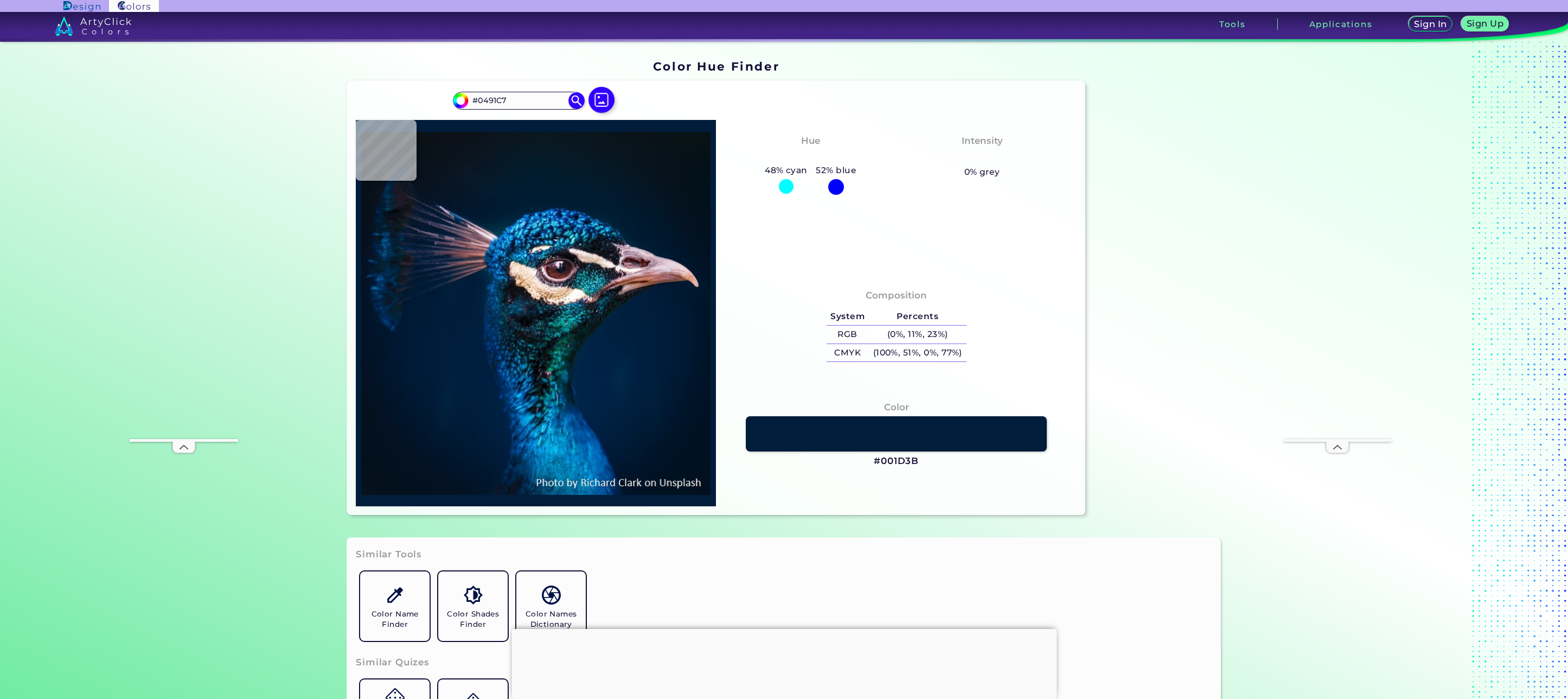
type input "#[DATE]"
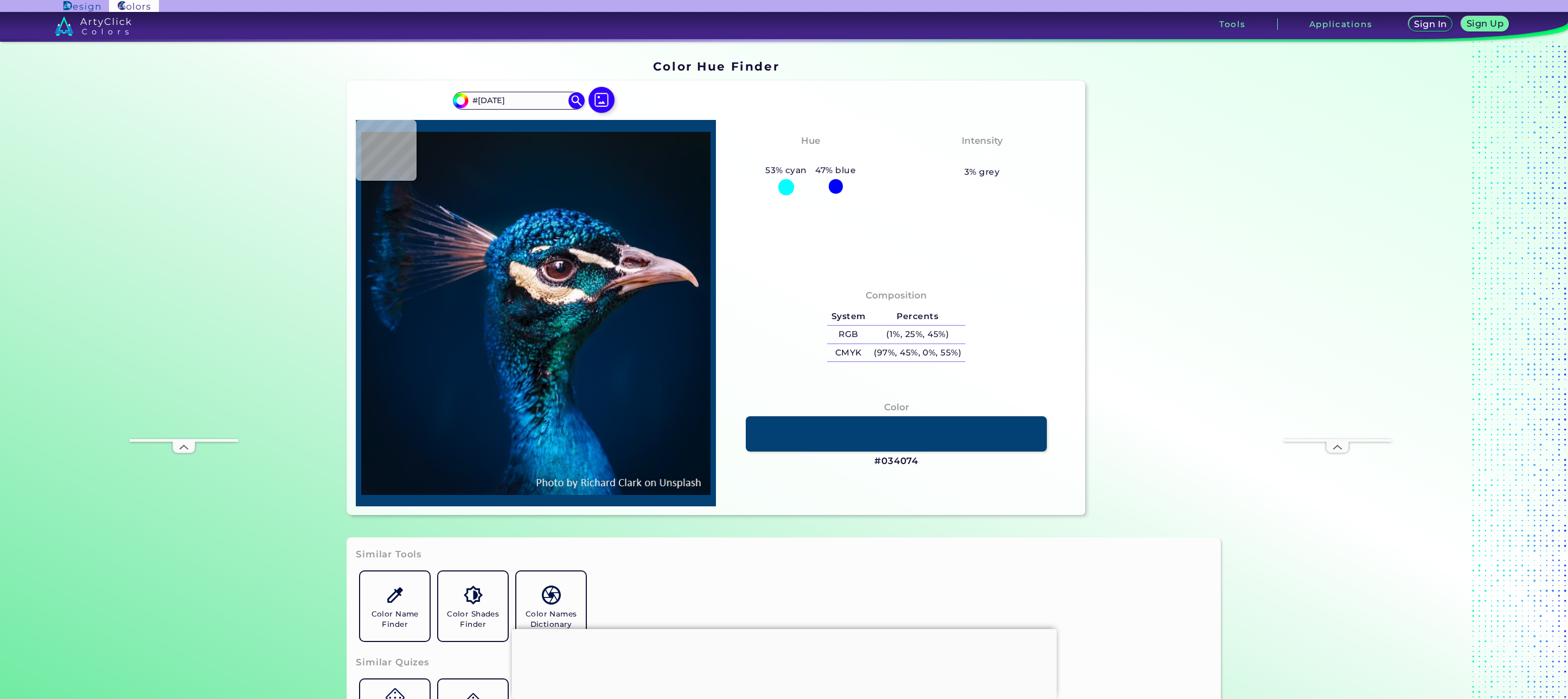
type input "#034074"
type input "#024c88"
type input "#024C88"
type input "#064a8f"
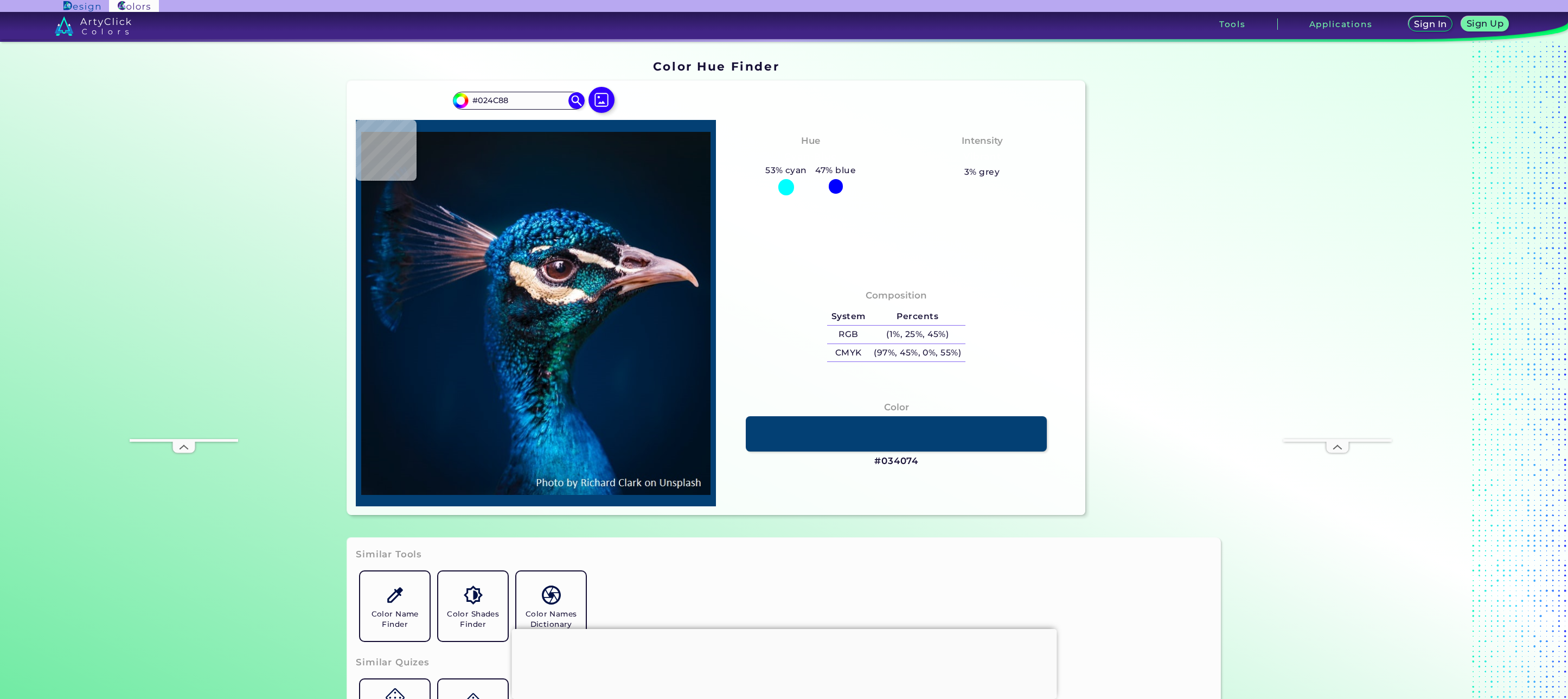
type input "#064A8F"
type input "#003c74"
type input "#003C74"
type input "#0664b4"
type input "#0664B4"
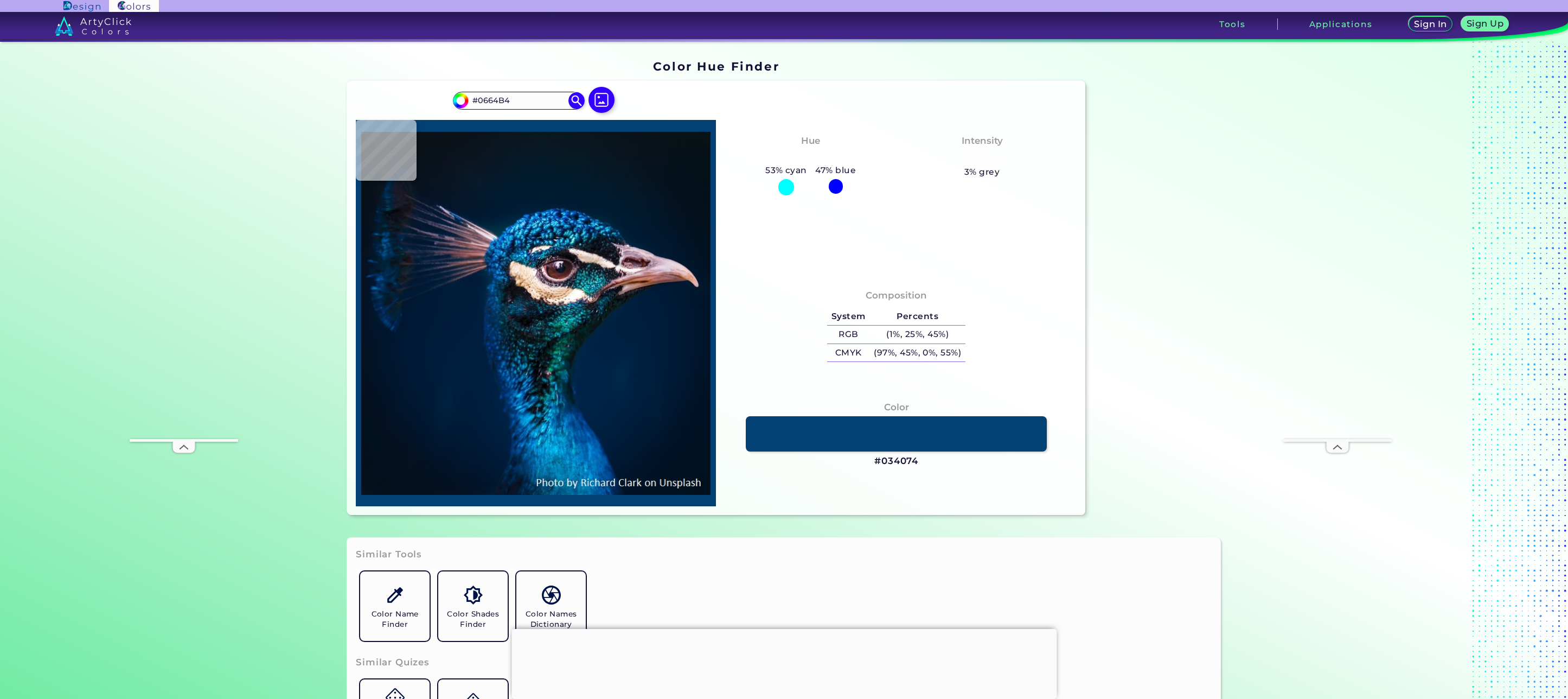
type input "#0d75bc"
type input "#0D75BC"
type input "#024a7d"
type input "#024A7D"
type input "#0567aa"
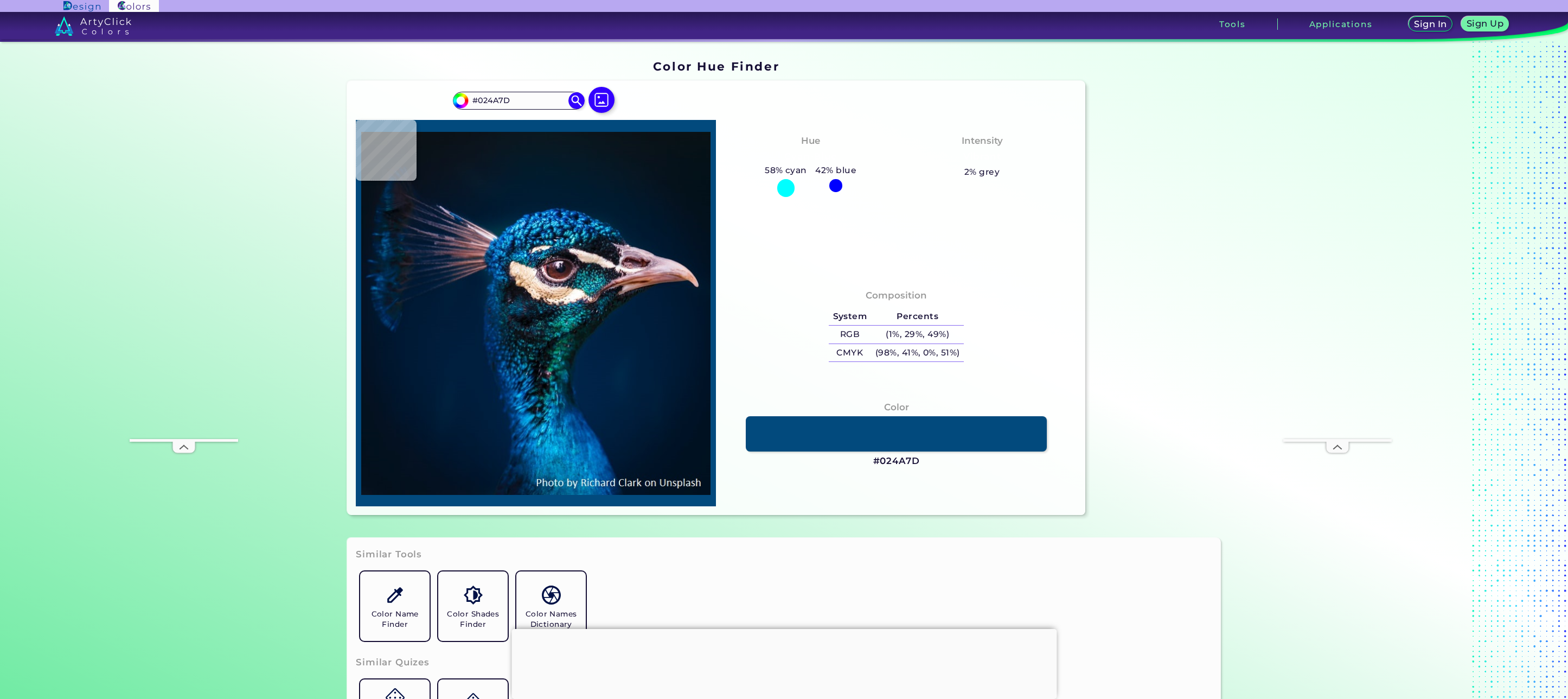
type input "#0567AA"
type input "#024f85"
type input "#024F85"
type input "#075d9a"
type input "#075D9A"
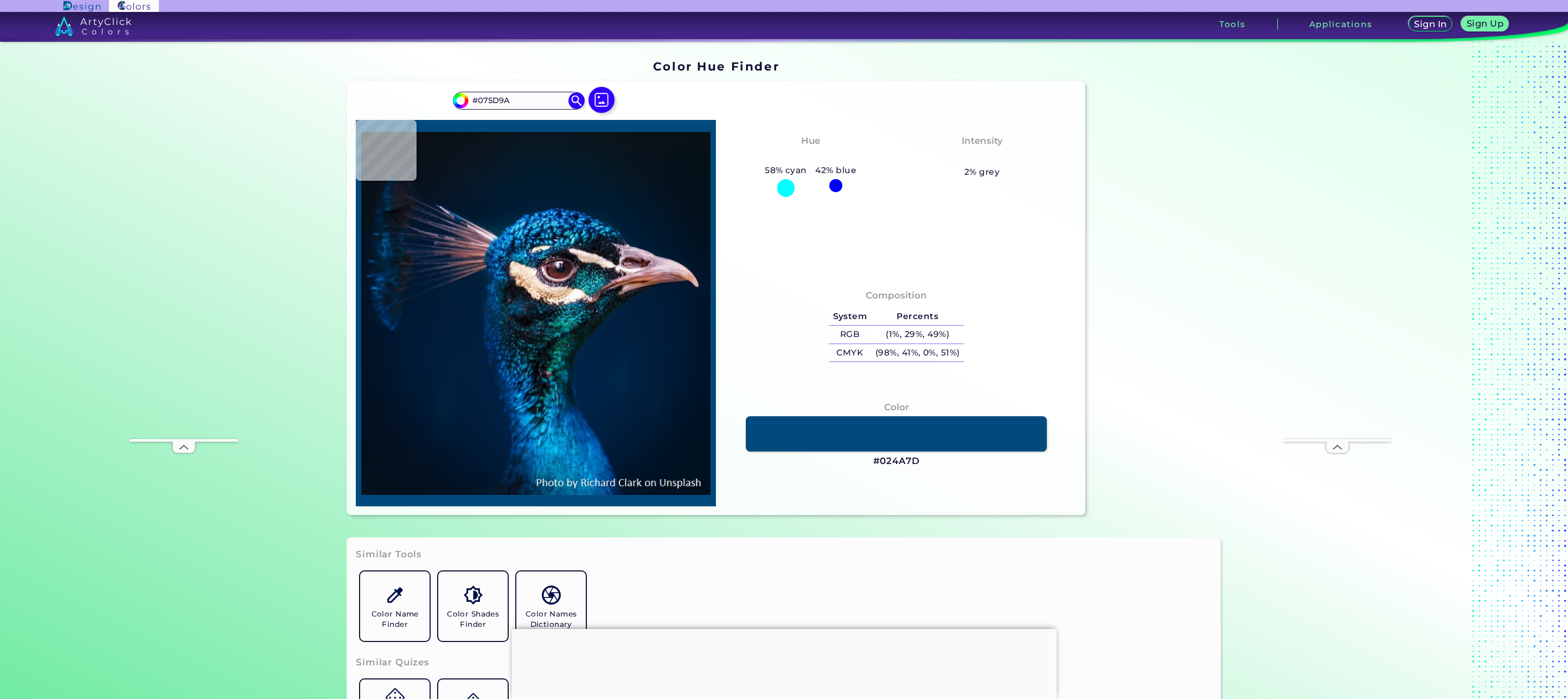
type input "#0261a2"
type input "#0261A2"
type input "#005e9d"
type input "#005E9D"
type input "#0179b9"
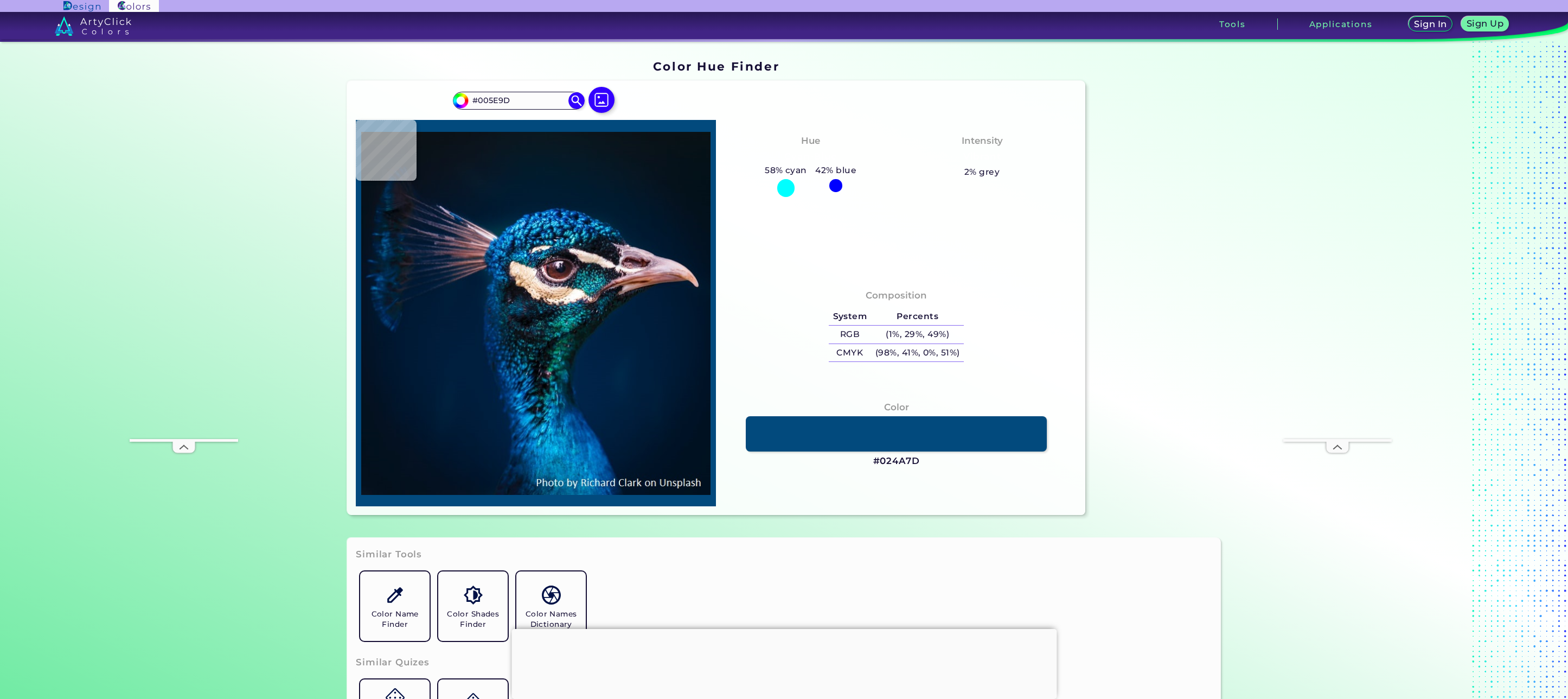
type input "#0179B9"
type input "#057cbf"
type input "#057CBF"
type input "#007bb6"
type input "#007BB6"
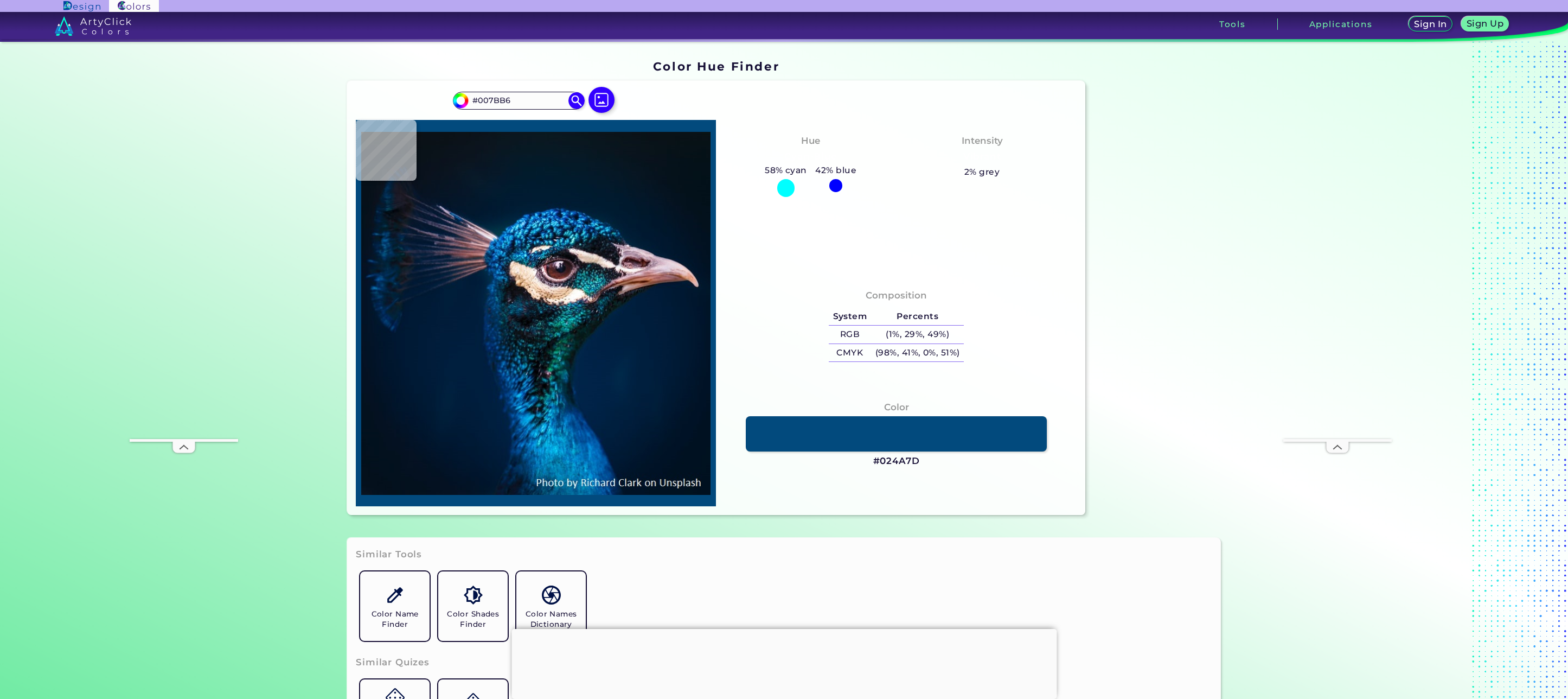
type input "#0179b6"
type input "#0179B6"
type input "#038dc7"
type input "#038DC7"
type input "#0582bc"
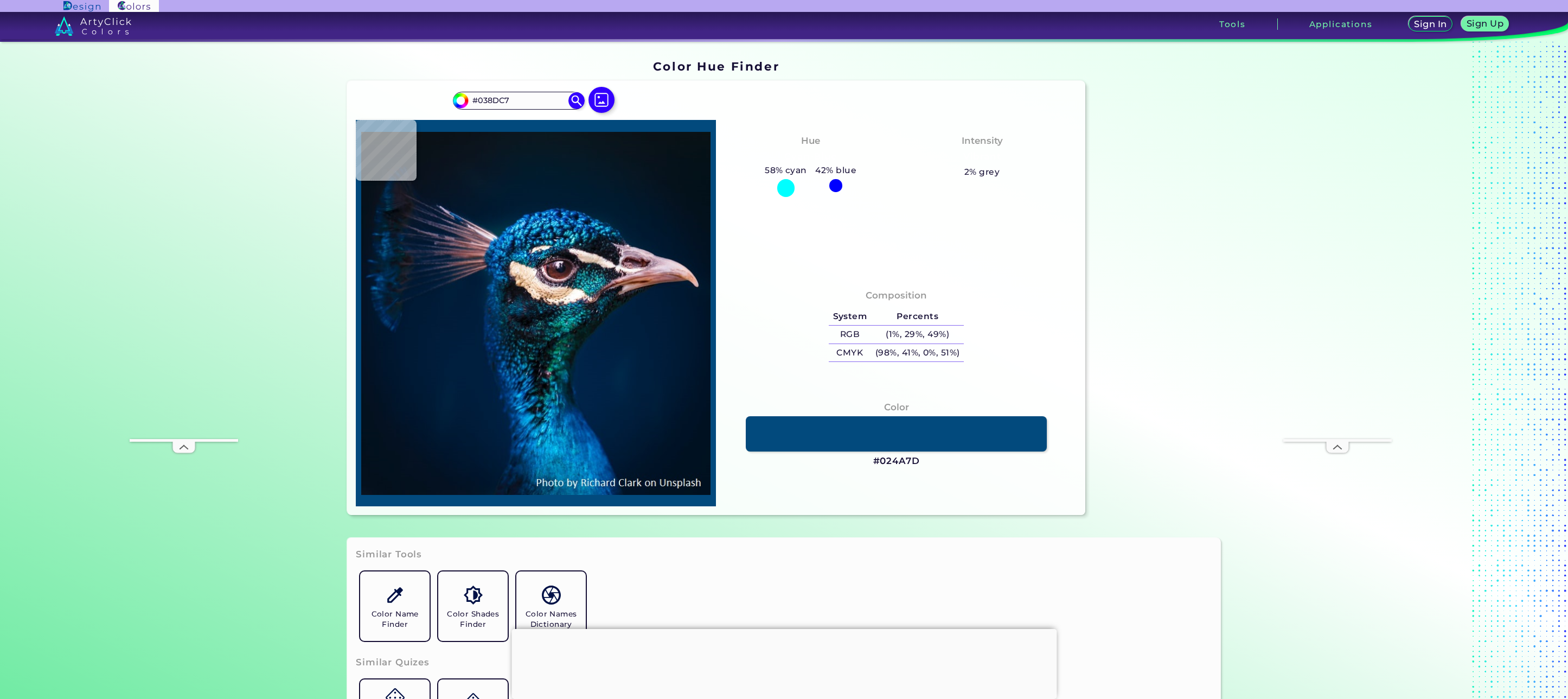
type input "#[DATE]"
type input "#0b9dcb"
type input "#0B9DCB"
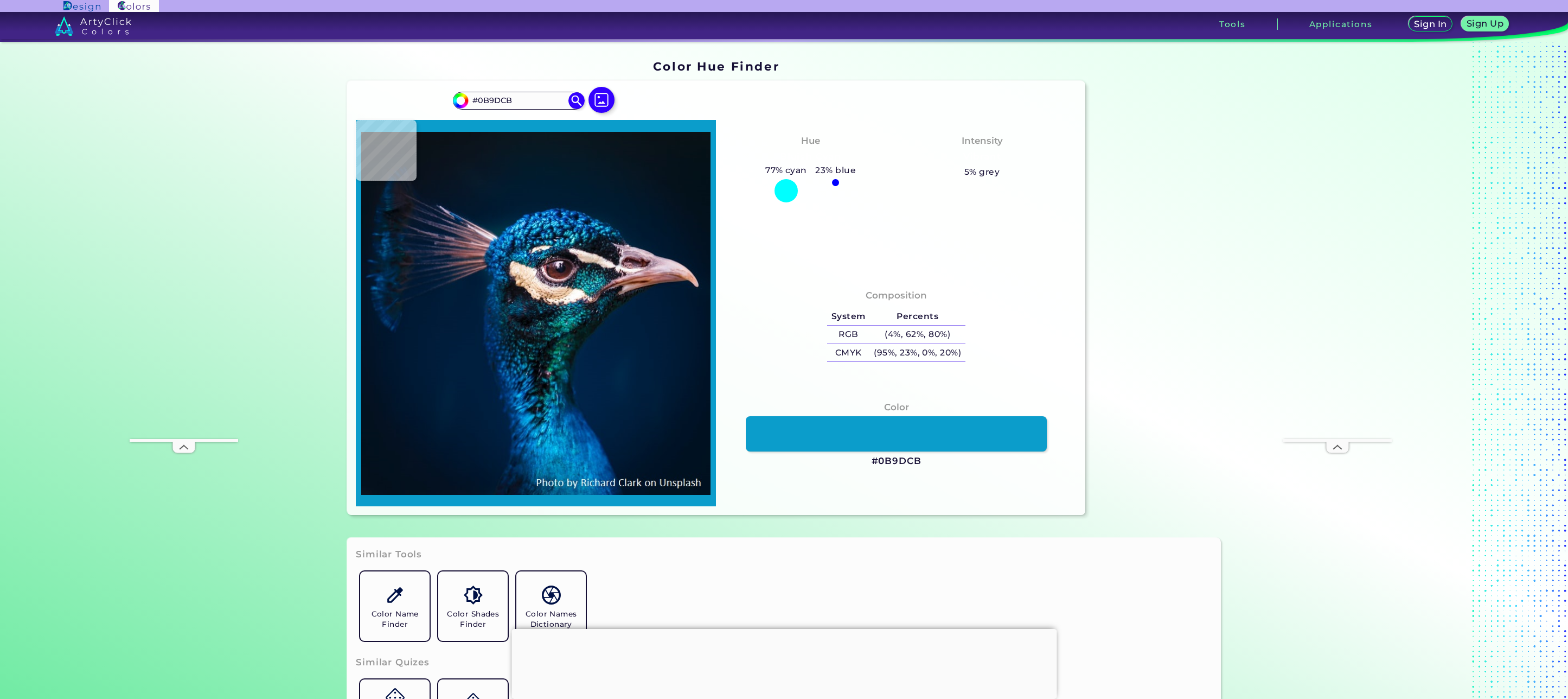
type input "#0474a1"
type input "#0474A1"
type input "#006998"
type input "#047fb3"
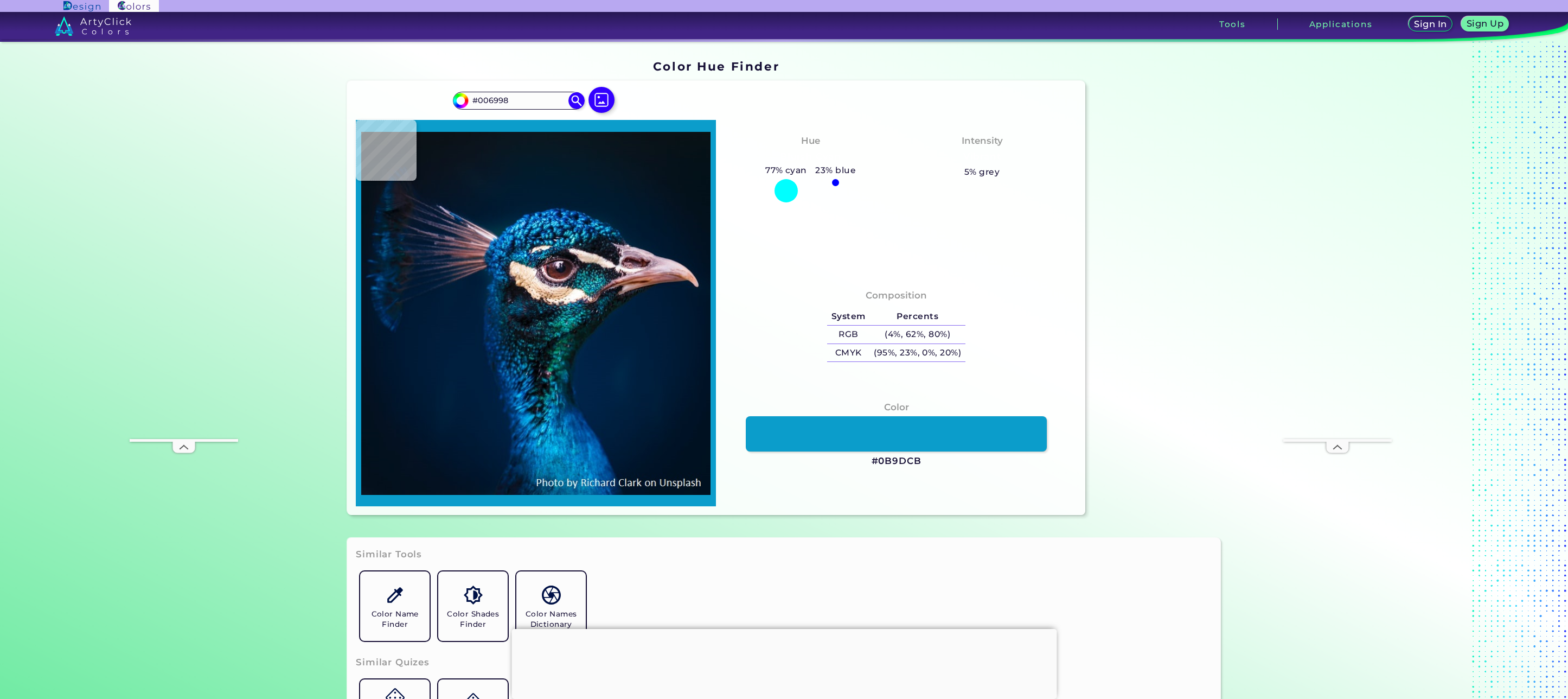
type input "#047FB3"
type input "#0a9bd0"
type input "#0A9BD0"
type input "#006299"
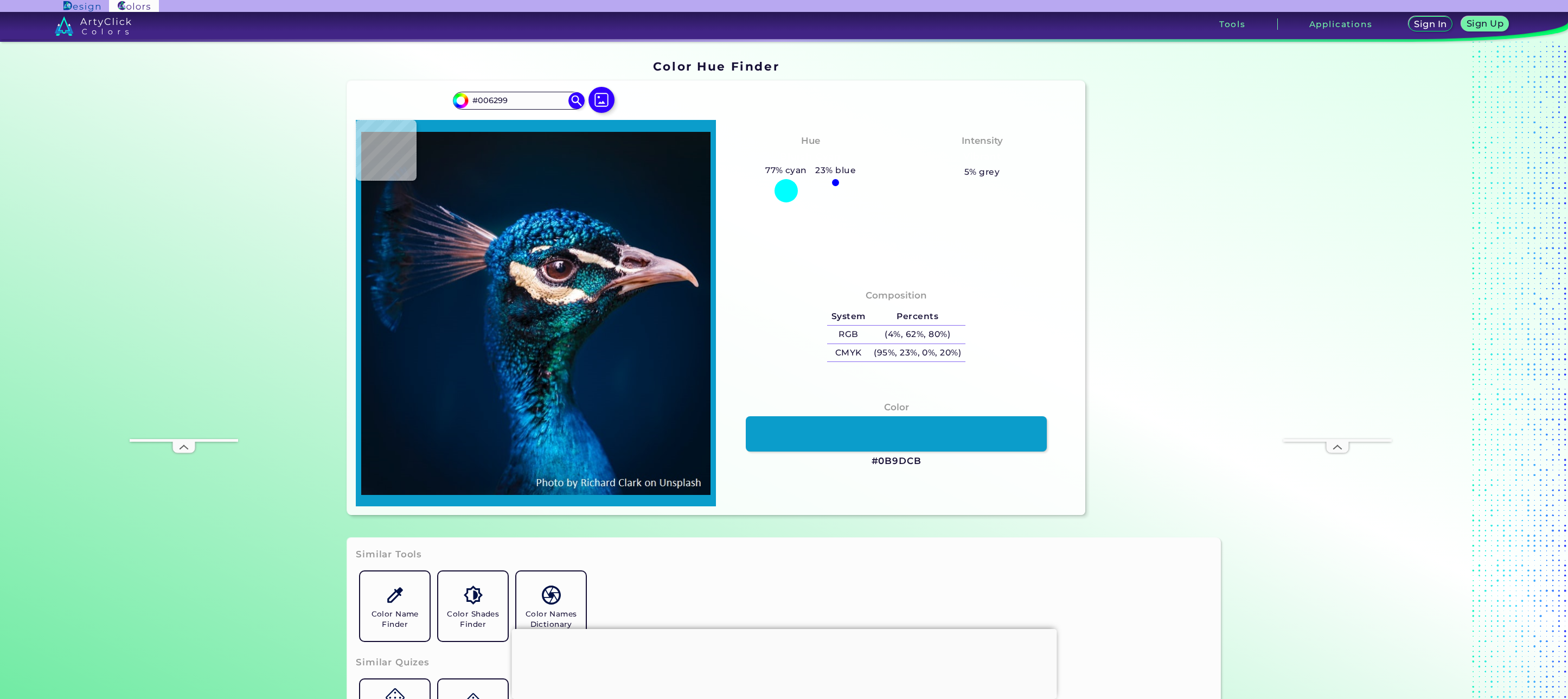
type input "#0784ba"
type input "#0784BA"
type input "#007bbd"
type input "#007BBD"
type input "#09a8e3"
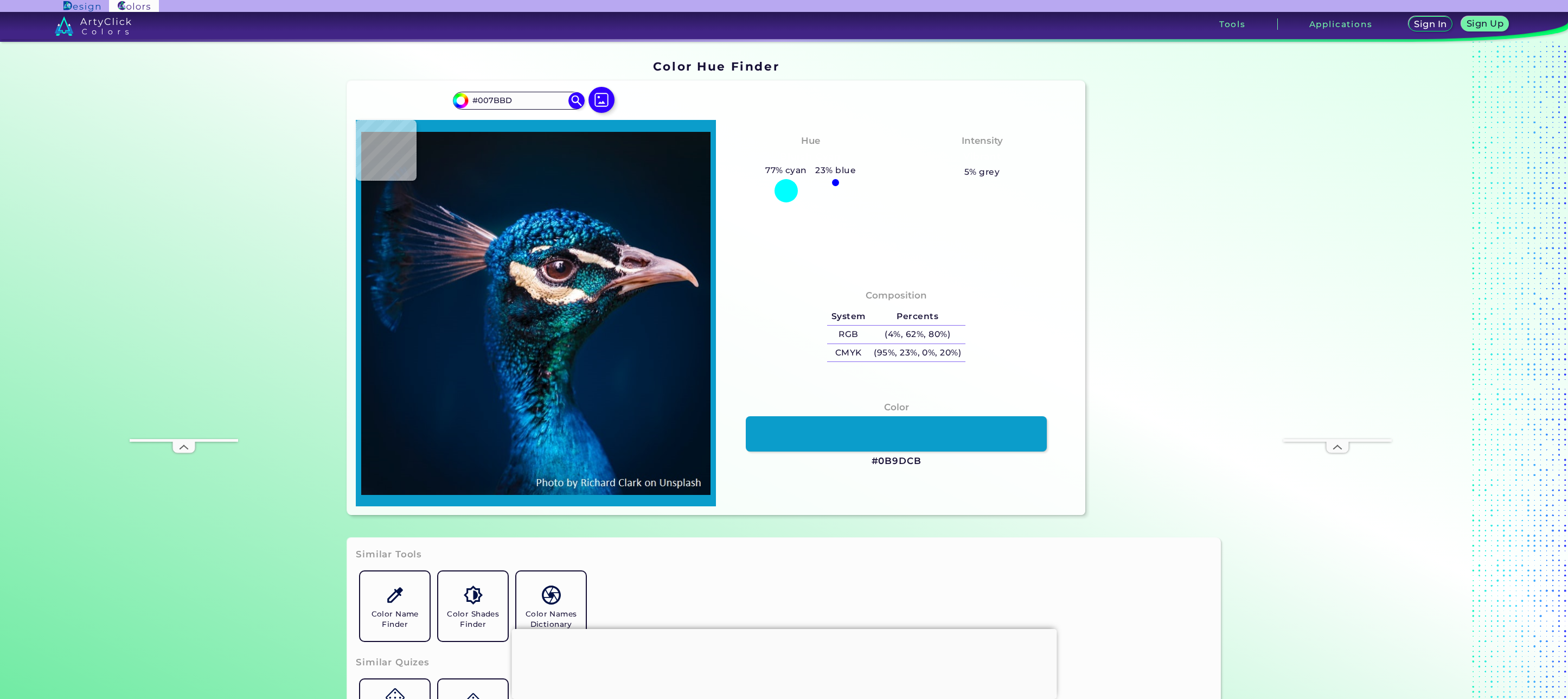
type input "#09A8E3"
type input "#0c9cd8"
type input "#0C9CD8"
type input "#054893"
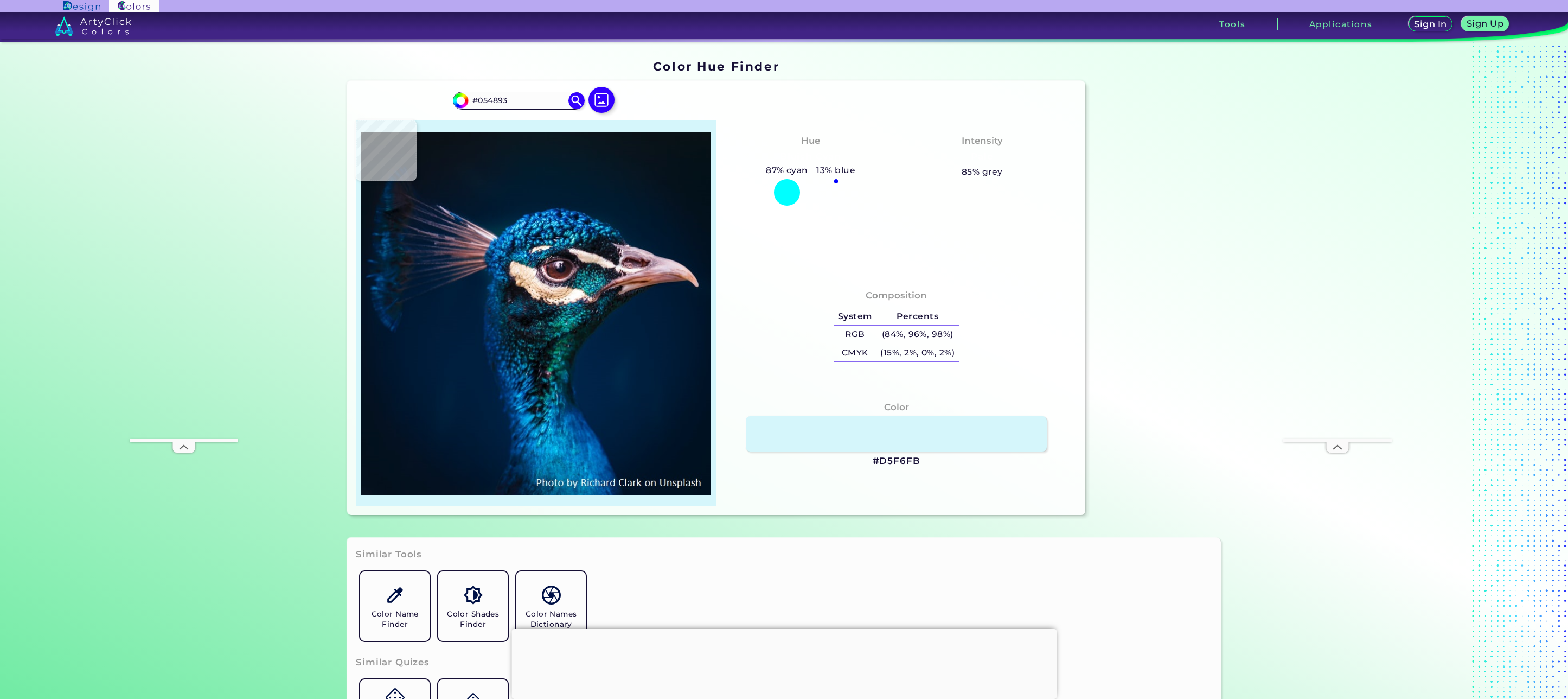
type input "#d5f6fb"
type input "#D5F6FB"
type input "#4b89bd"
type input "#4B89BD"
type input "#5c89af"
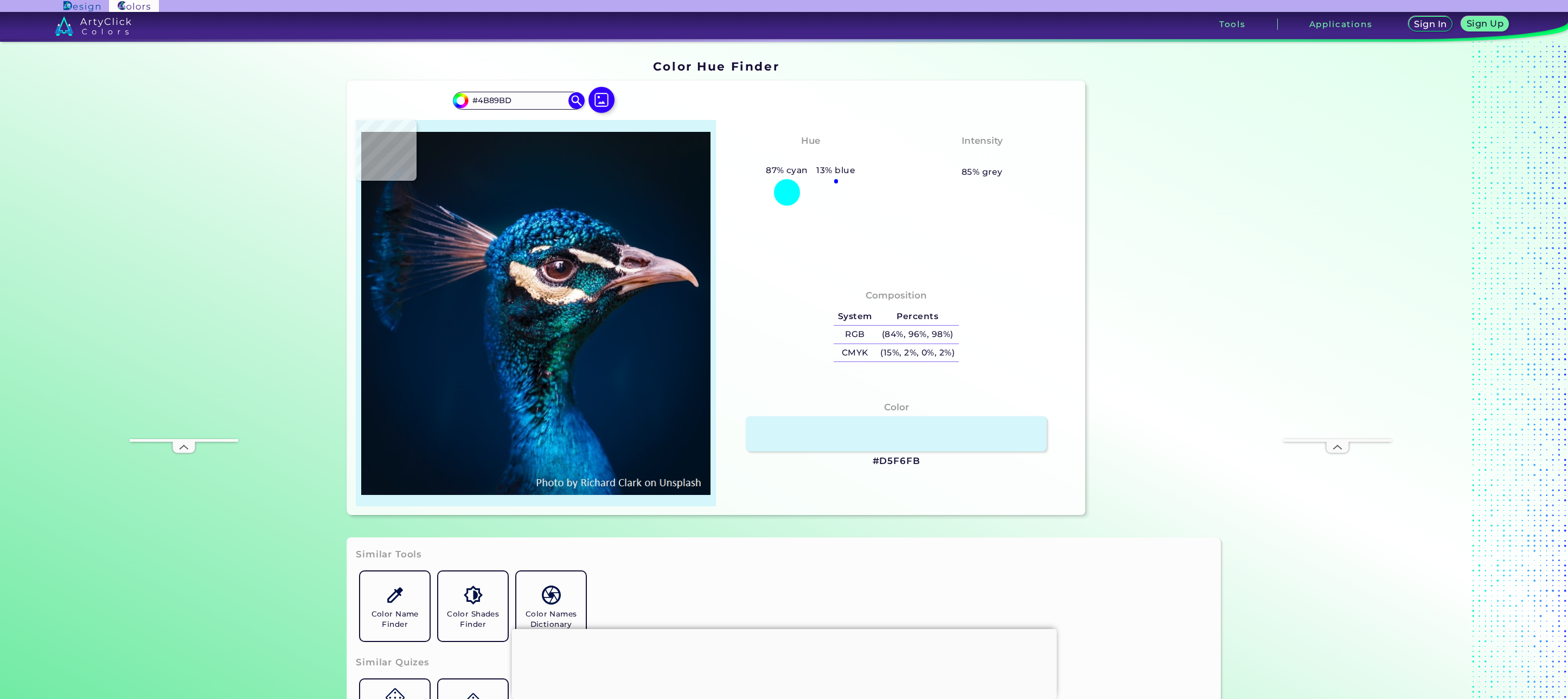
type input "#5C89AF"
type input "#00295e"
type input "#00295E"
